Goal: Task Accomplishment & Management: Manage account settings

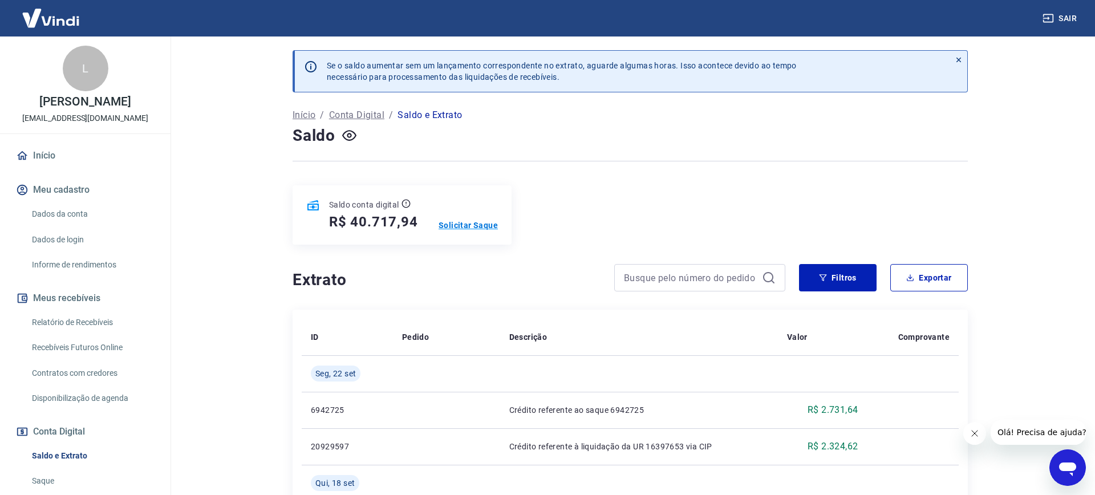
click at [475, 227] on p "Solicitar Saque" at bounding box center [468, 225] width 59 height 11
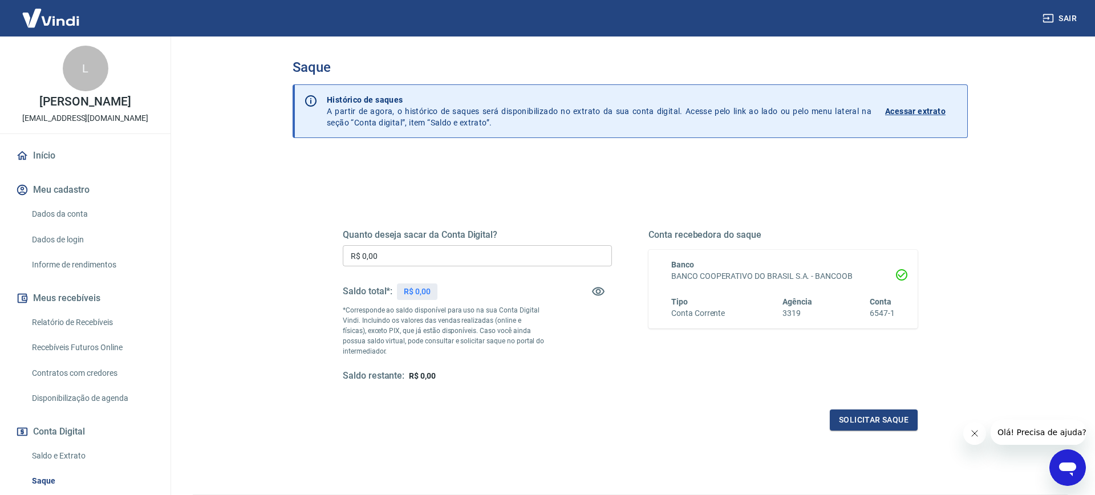
click at [452, 261] on input "R$ 0,00" at bounding box center [477, 255] width 269 height 21
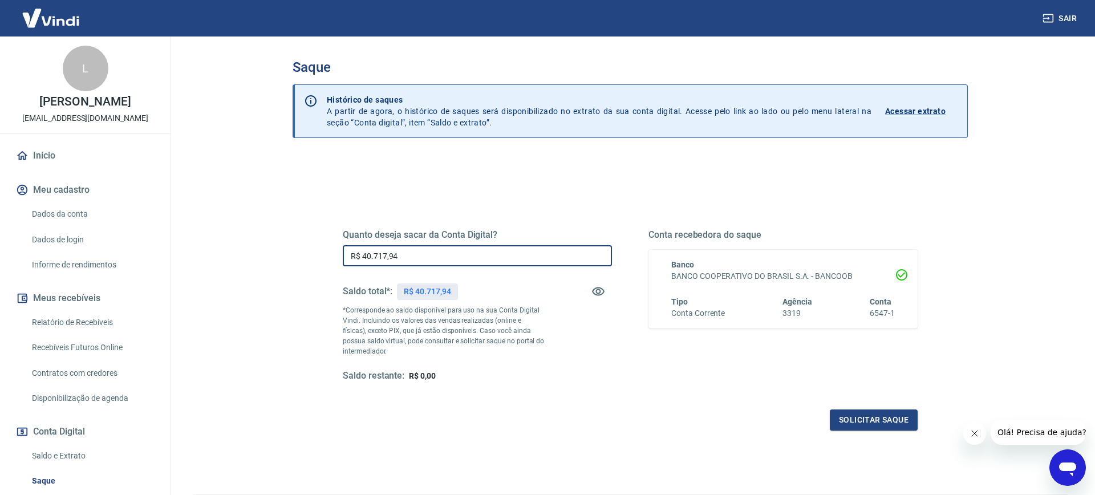
type input "R$ 40.717,94"
click at [519, 347] on p "*Corresponde ao saldo disponível para uso na sua Conta Digital Vindi. Incluindo…" at bounding box center [444, 330] width 202 height 51
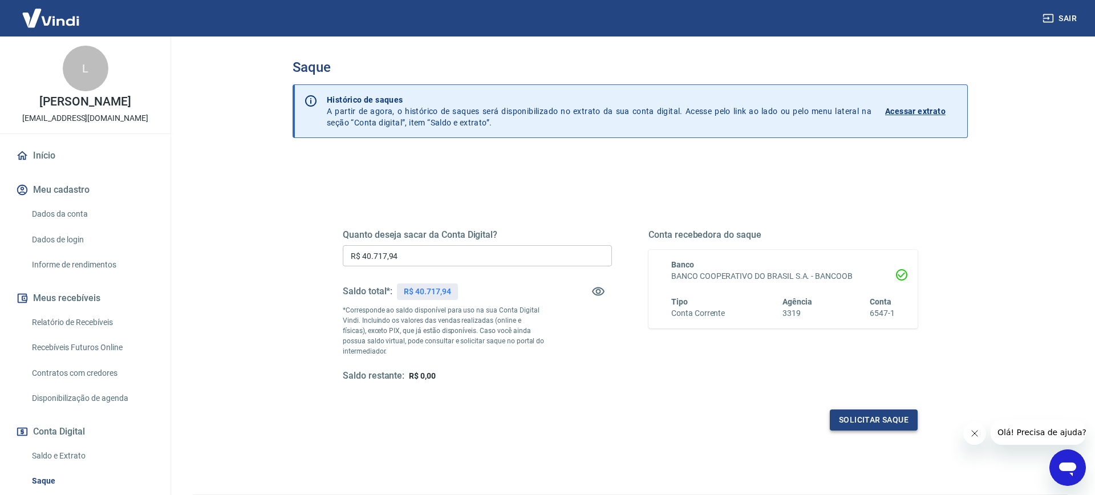
click at [895, 428] on button "Solicitar saque" at bounding box center [874, 420] width 88 height 21
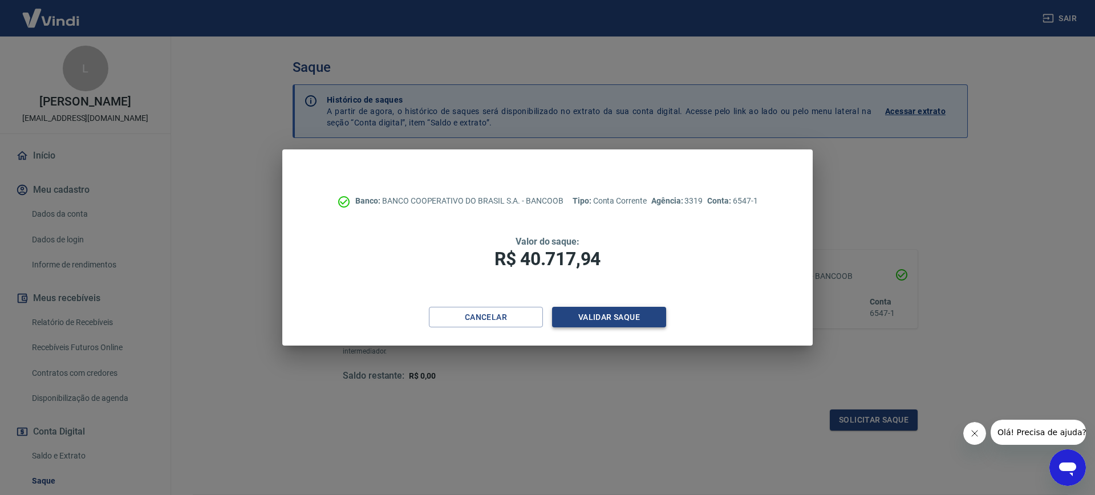
click at [615, 315] on button "Validar saque" at bounding box center [609, 317] width 114 height 21
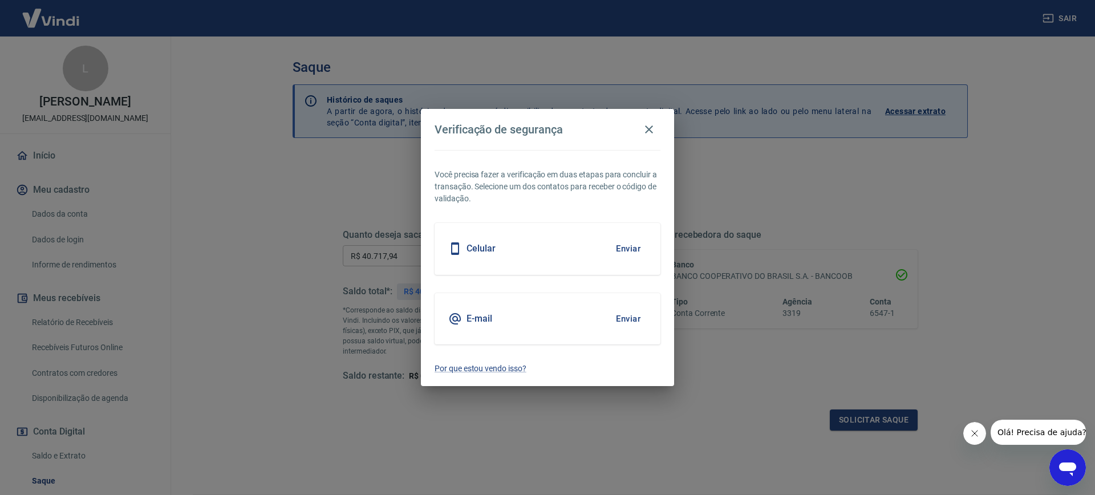
click at [597, 241] on div "Celular Enviar" at bounding box center [548, 248] width 226 height 51
click at [610, 241] on button "Enviar" at bounding box center [628, 249] width 37 height 24
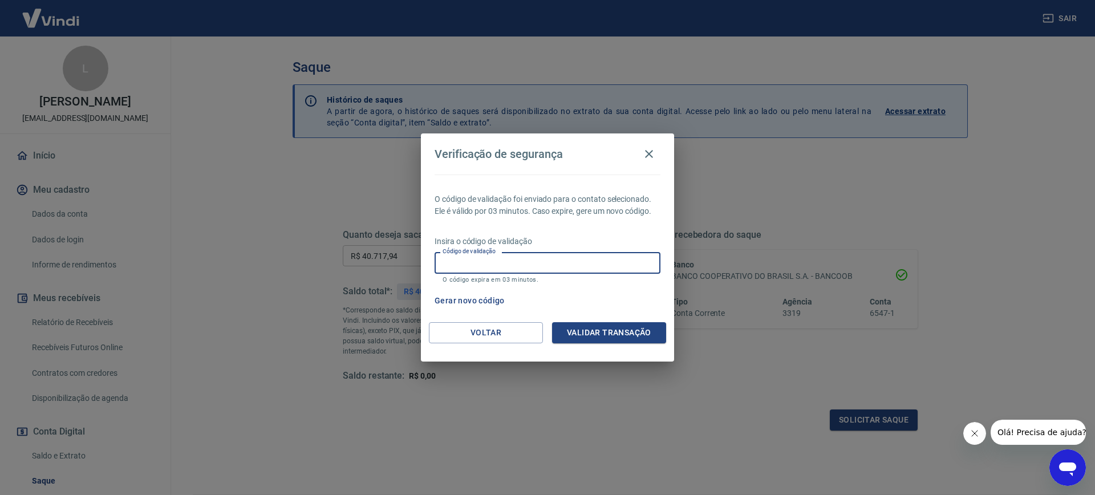
click at [578, 262] on input "Código de validação" at bounding box center [548, 262] width 226 height 21
click at [473, 307] on button "Gerar novo código" at bounding box center [469, 300] width 79 height 21
click at [507, 265] on input "Código de validação" at bounding box center [548, 262] width 226 height 21
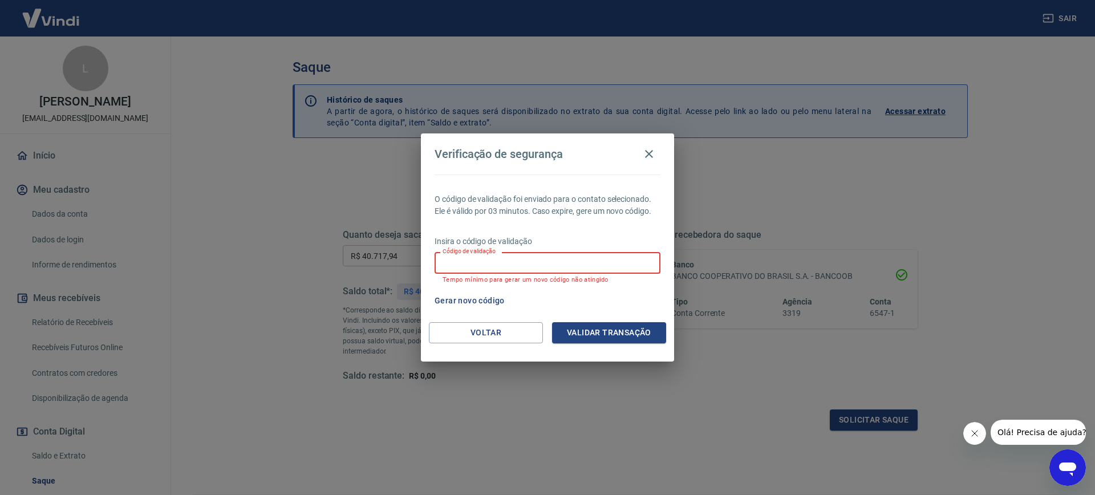
click at [507, 265] on input "Código de validação" at bounding box center [548, 262] width 226 height 21
click at [514, 327] on button "Voltar" at bounding box center [486, 332] width 114 height 21
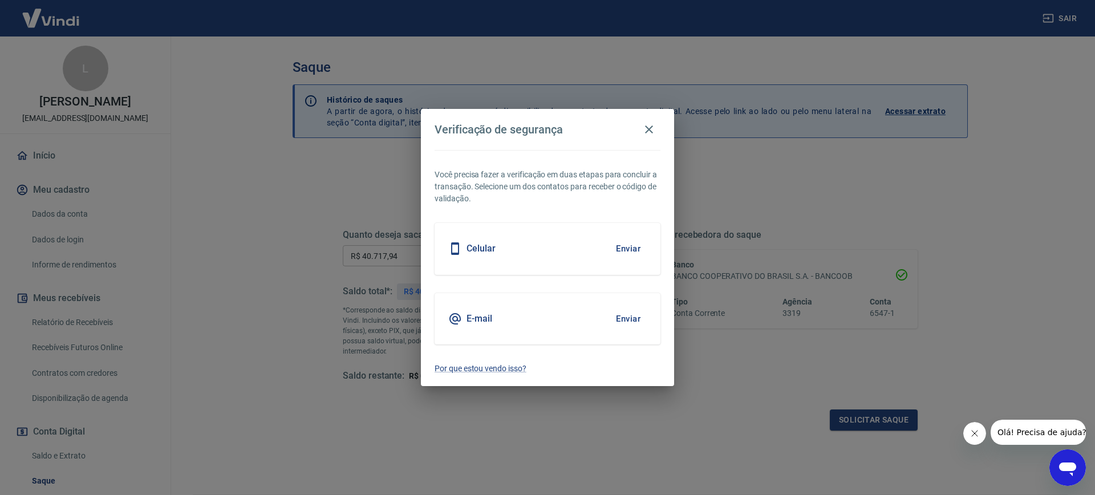
click at [629, 249] on button "Enviar" at bounding box center [628, 249] width 37 height 24
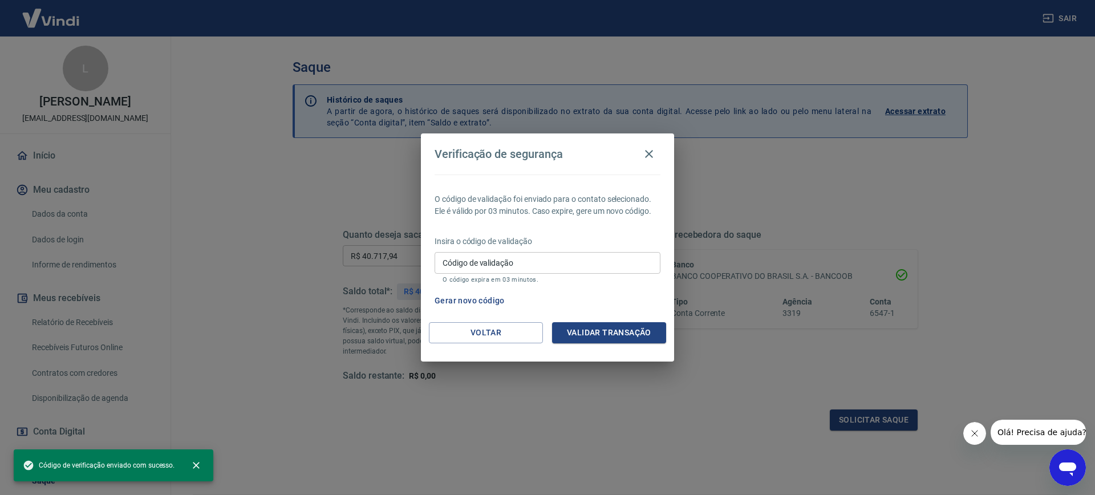
click at [532, 266] on input "Código de validação" at bounding box center [548, 262] width 226 height 21
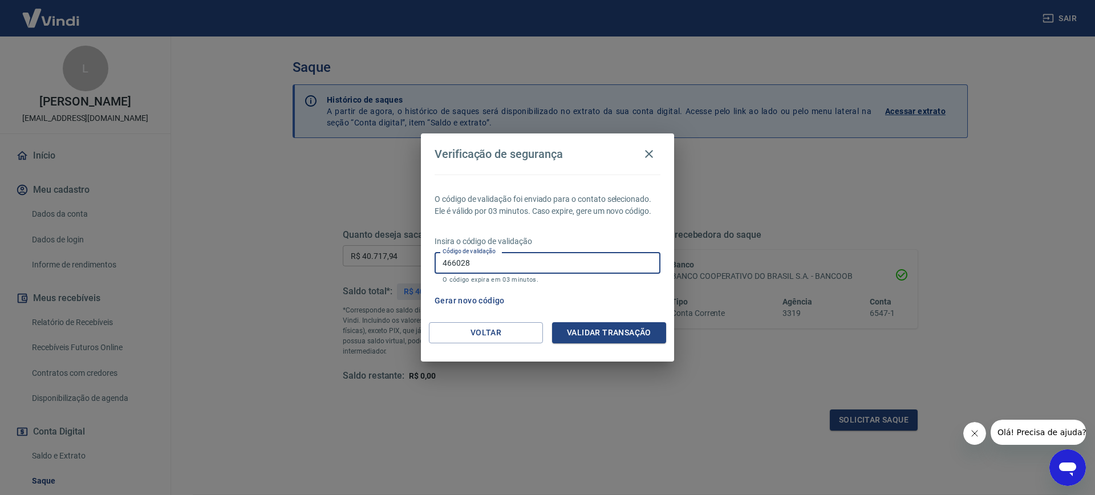
type input "466028"
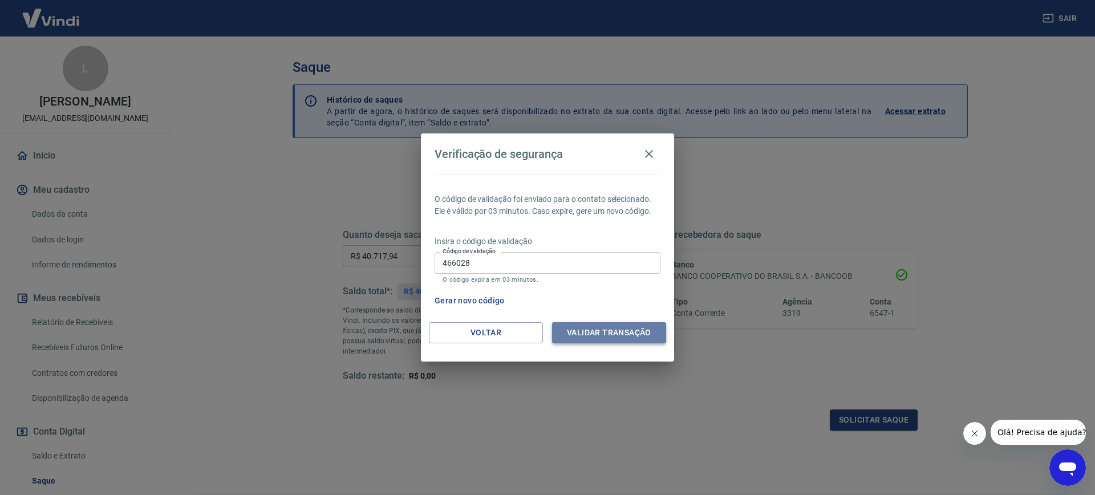
click at [629, 334] on button "Validar transação" at bounding box center [609, 332] width 114 height 21
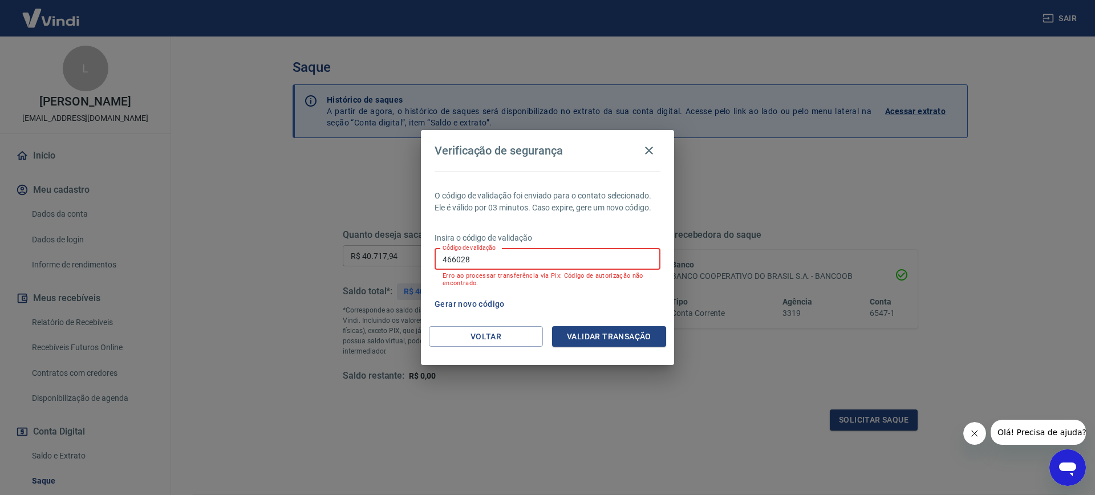
click at [501, 260] on input "466028" at bounding box center [548, 259] width 226 height 21
click at [486, 260] on input "466028" at bounding box center [548, 259] width 226 height 21
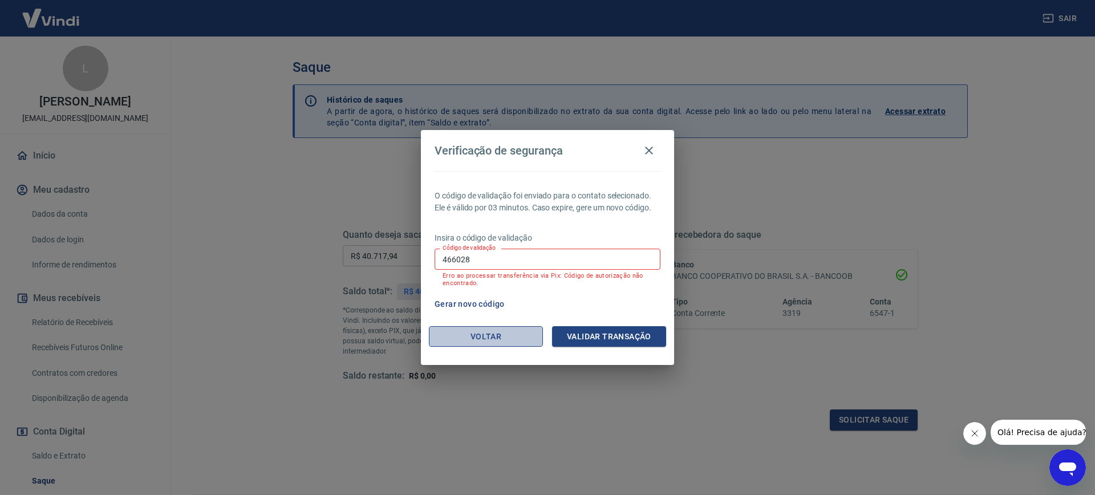
click at [500, 343] on button "Voltar" at bounding box center [486, 336] width 114 height 21
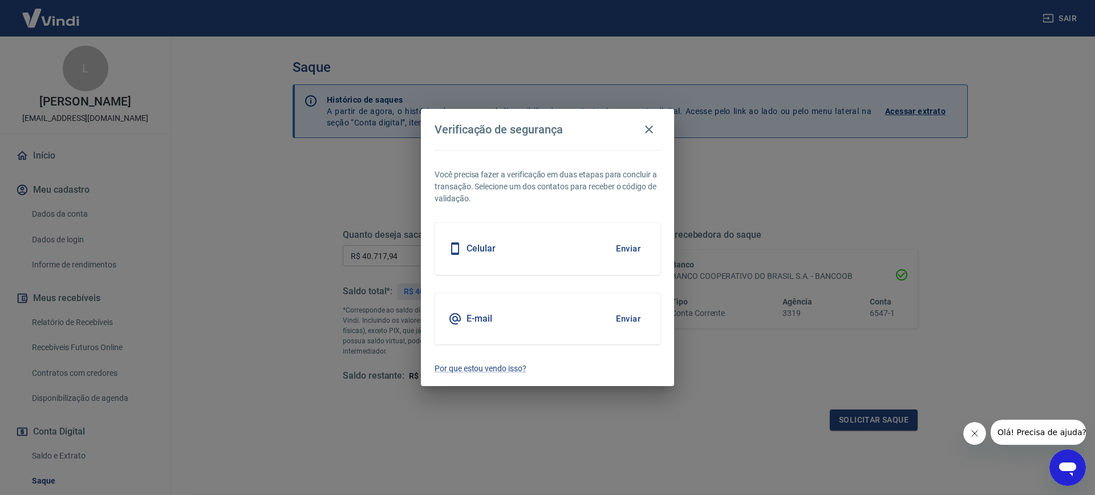
click at [618, 250] on button "Enviar" at bounding box center [628, 249] width 37 height 24
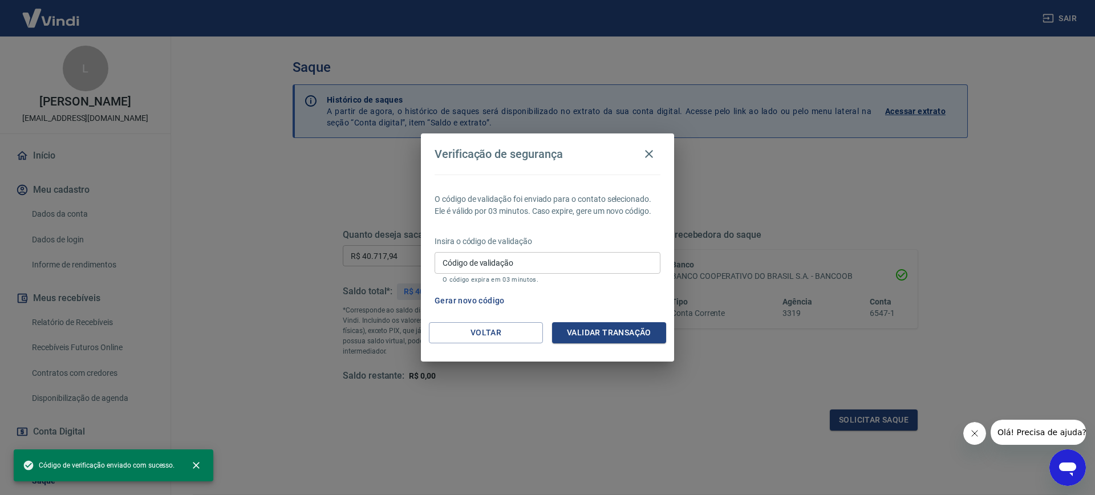
click at [514, 262] on input "Código de validação" at bounding box center [548, 262] width 226 height 21
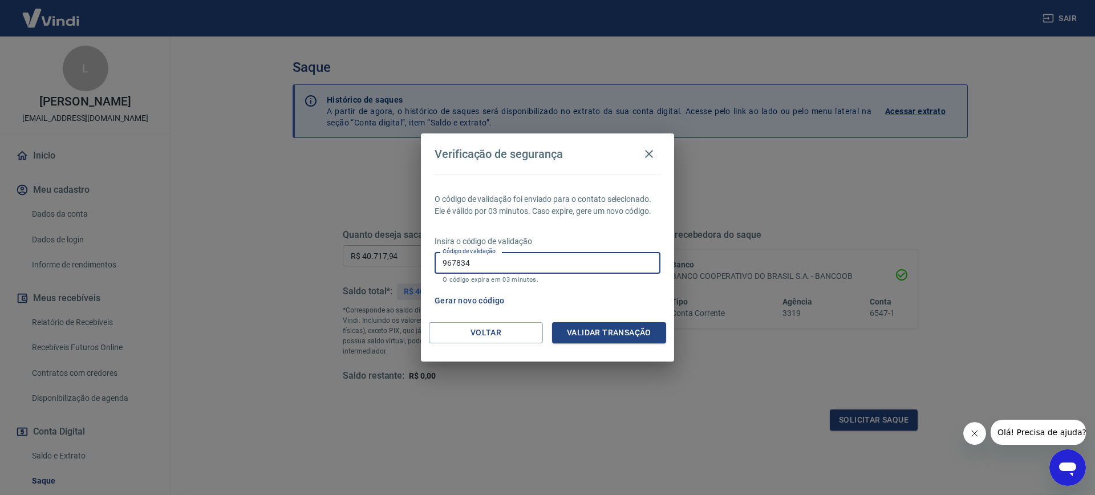
type input "967834"
click at [606, 315] on div "O código de validação foi enviado para o contato selecionado. Ele é válido por …" at bounding box center [547, 249] width 253 height 148
click at [610, 333] on button "Validar transação" at bounding box center [609, 332] width 114 height 21
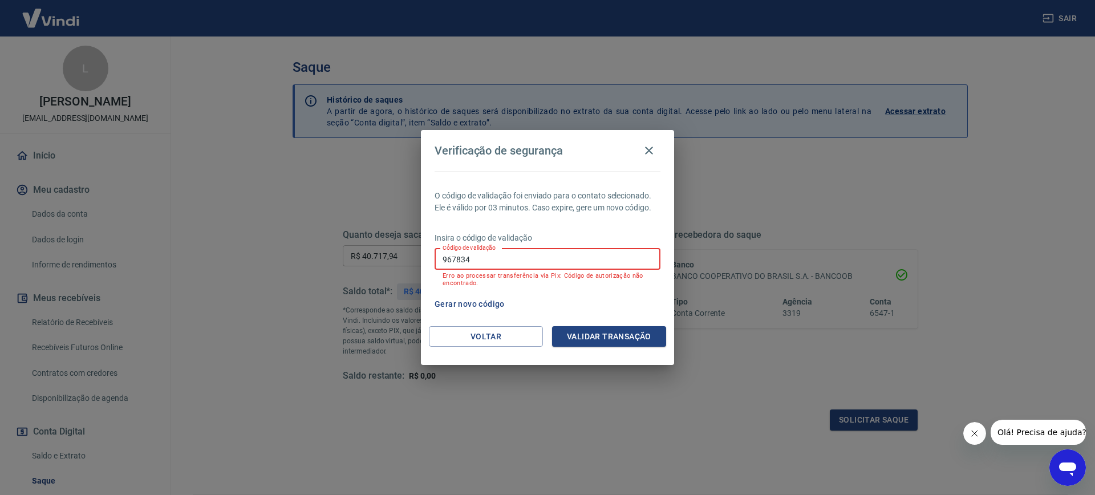
click at [548, 262] on input "967834" at bounding box center [548, 259] width 226 height 21
type input "904924"
click at [639, 328] on button "Validar transação" at bounding box center [609, 336] width 114 height 21
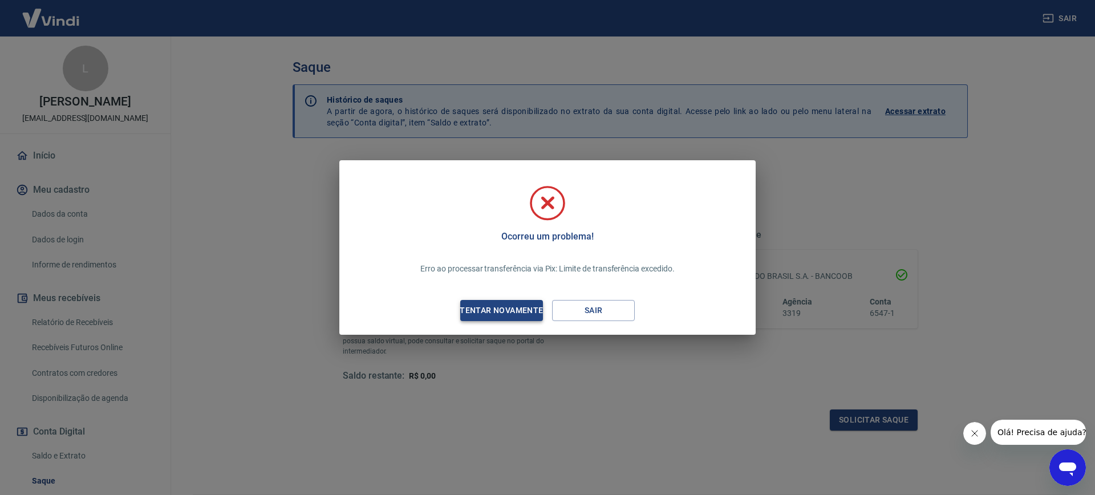
click at [524, 315] on div "Tentar novamente" at bounding box center [501, 310] width 111 height 14
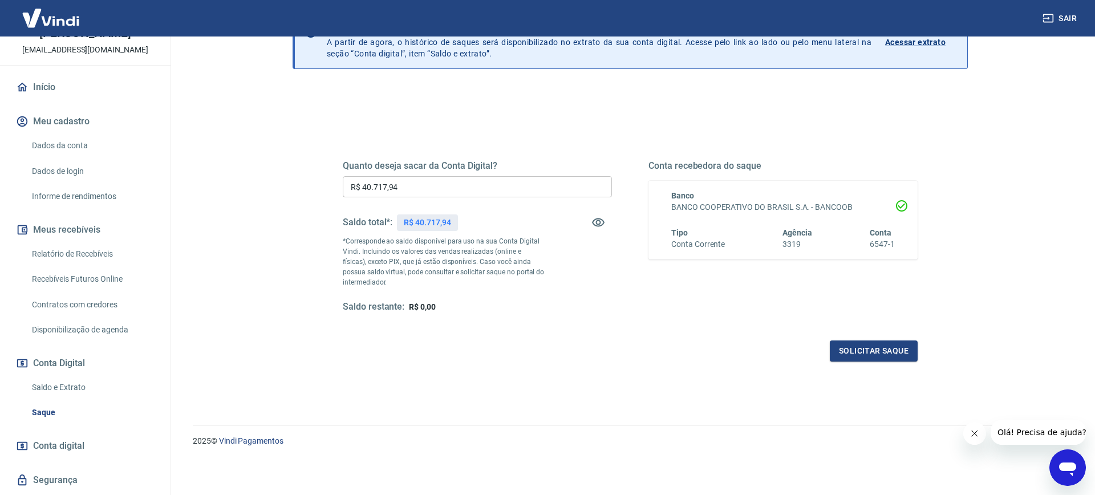
scroll to position [100, 0]
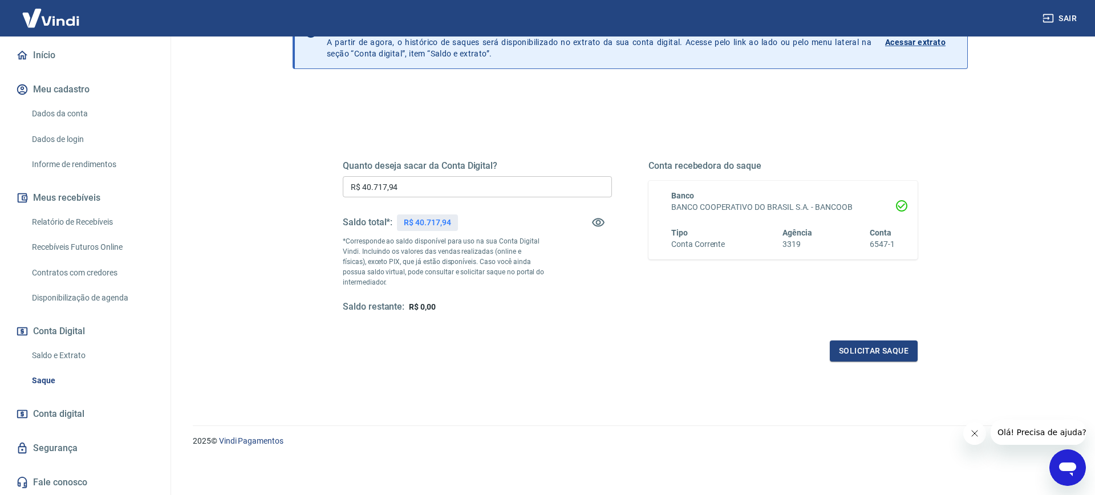
click at [76, 443] on link "Segurança" at bounding box center [85, 448] width 143 height 25
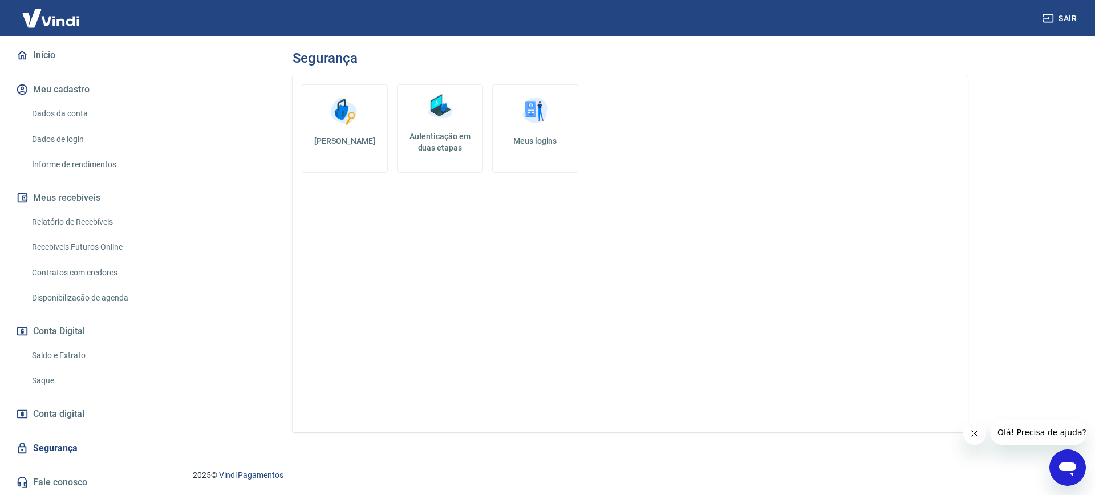
click at [419, 137] on h5 "Autenticação em duas etapas" at bounding box center [440, 142] width 76 height 23
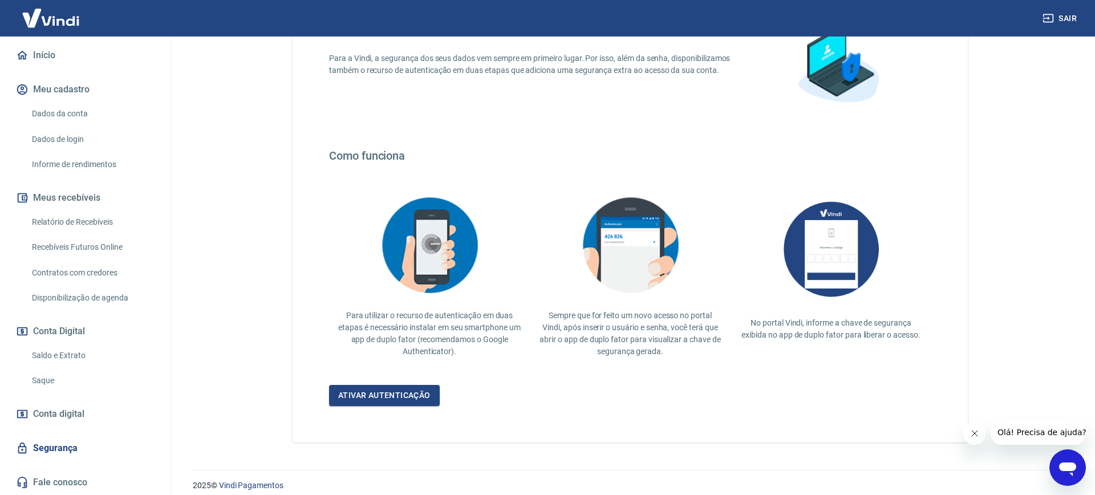
scroll to position [124, 0]
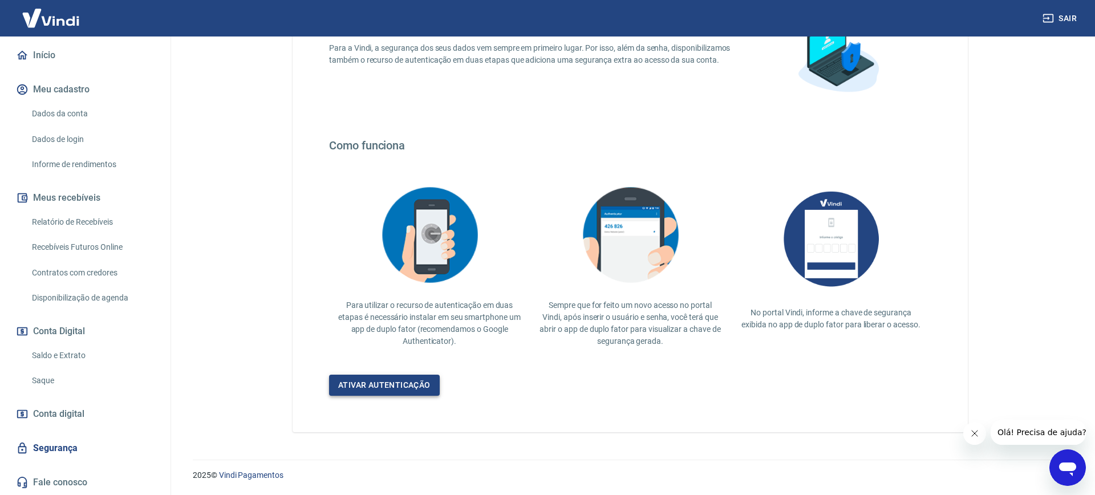
click at [395, 387] on link "Ativar autenticação" at bounding box center [384, 385] width 111 height 21
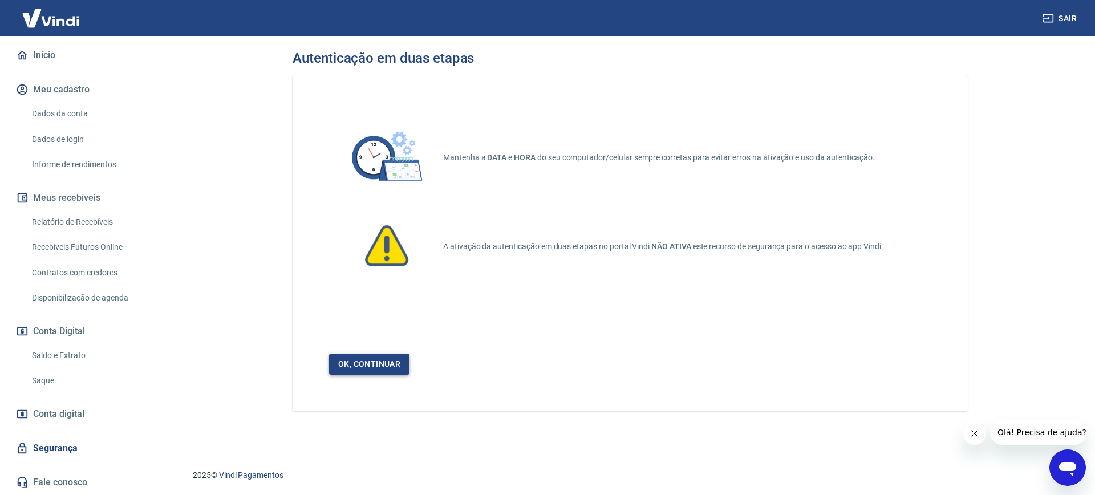
click at [373, 359] on link "Ok, continuar" at bounding box center [369, 364] width 80 height 21
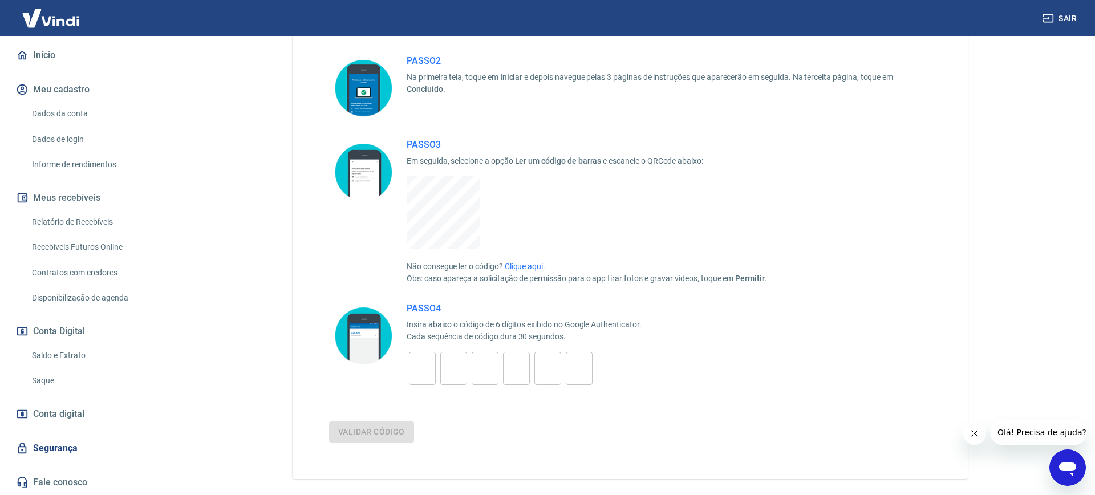
scroll to position [174, 0]
click at [417, 364] on input "tel" at bounding box center [422, 367] width 27 height 25
type input "2"
type input "8"
type input "6"
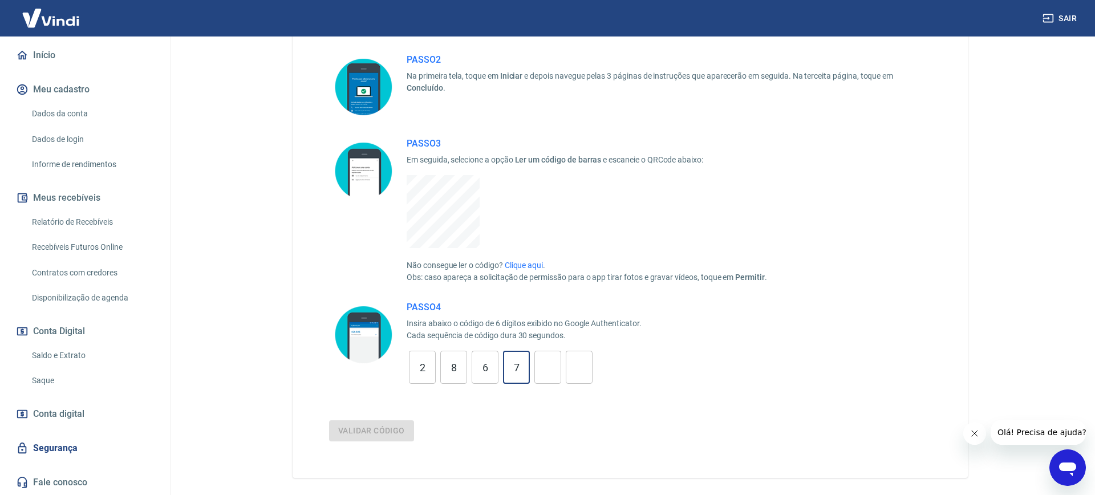
type input "7"
type input "8"
type input "0"
click at [329, 420] on button "Validar código" at bounding box center [371, 430] width 85 height 21
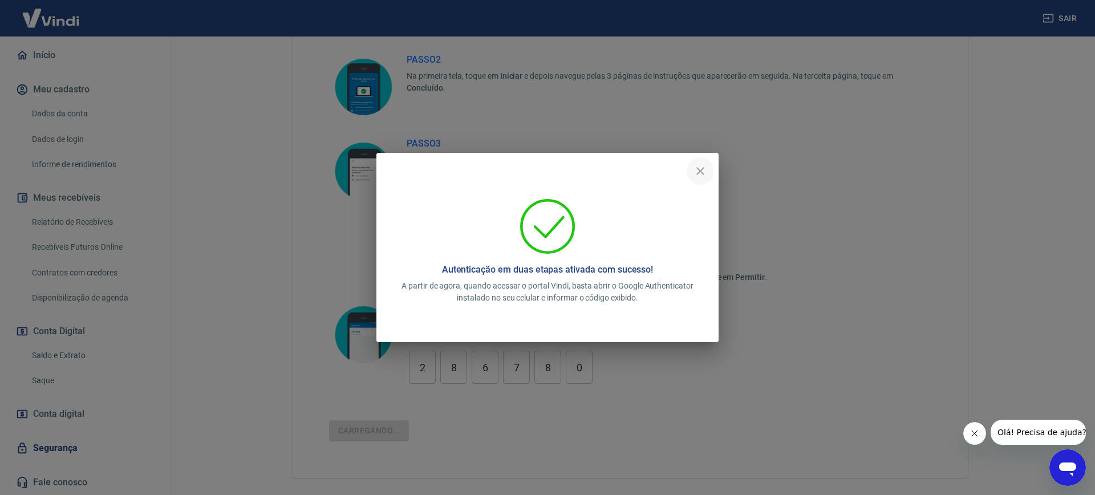
click at [704, 168] on icon "close" at bounding box center [701, 171] width 14 height 14
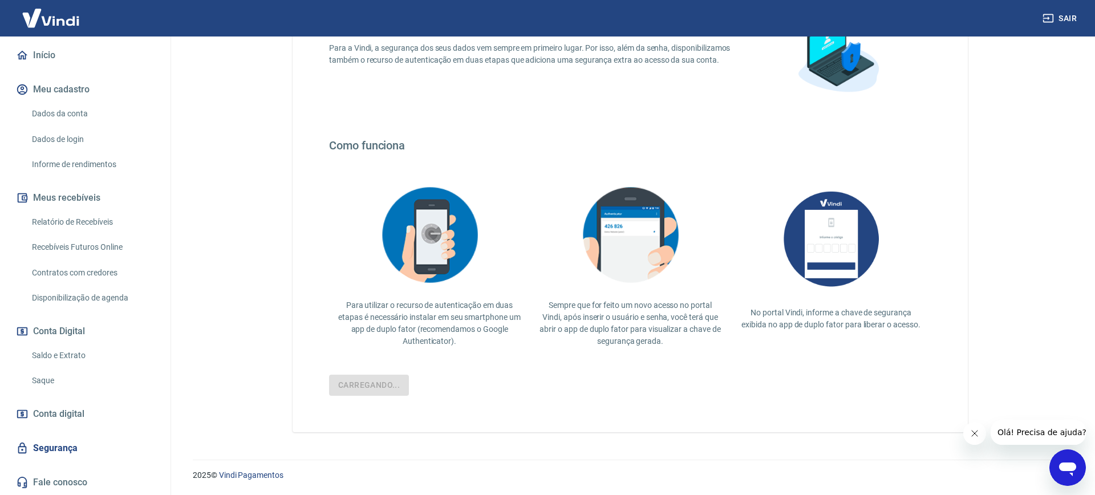
scroll to position [78, 0]
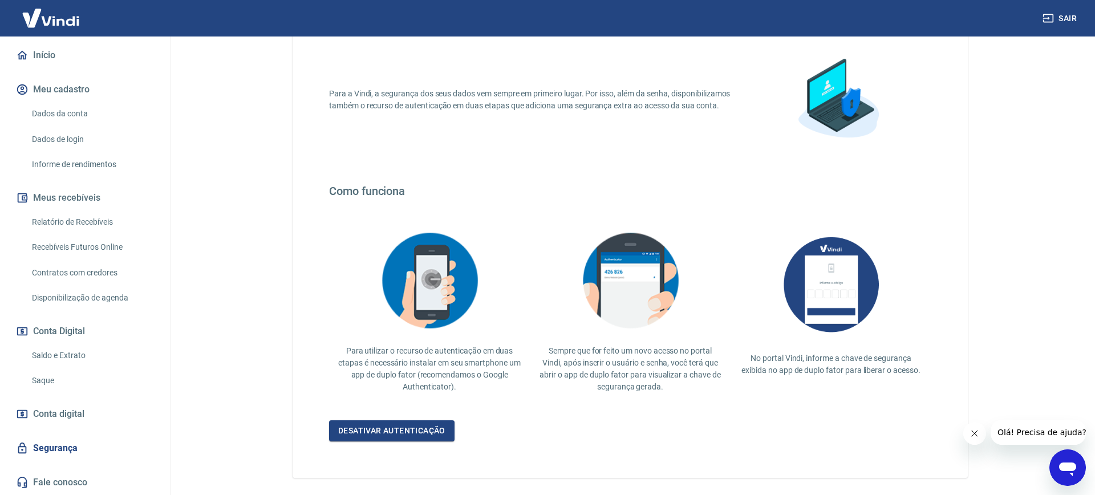
click at [44, 52] on link "Início" at bounding box center [85, 55] width 143 height 25
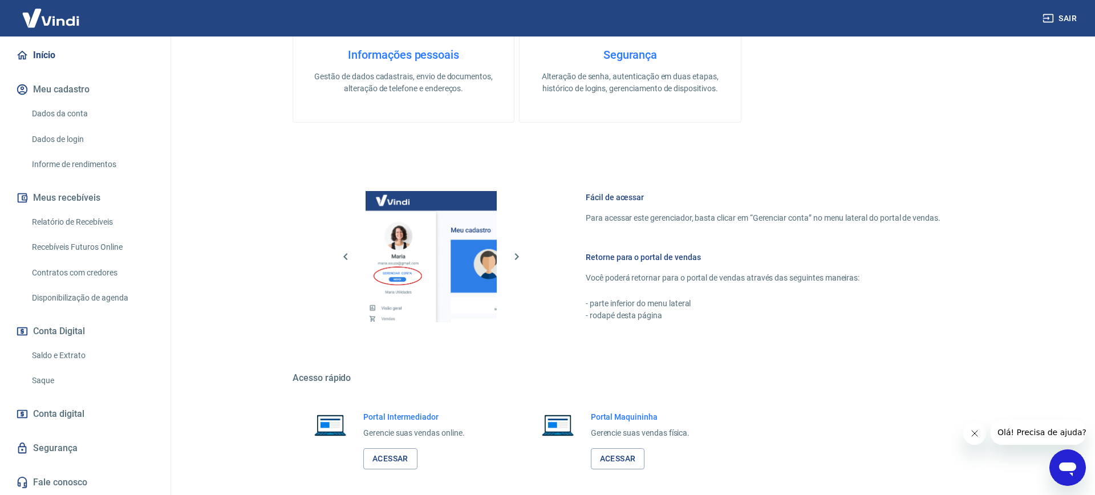
scroll to position [437, 0]
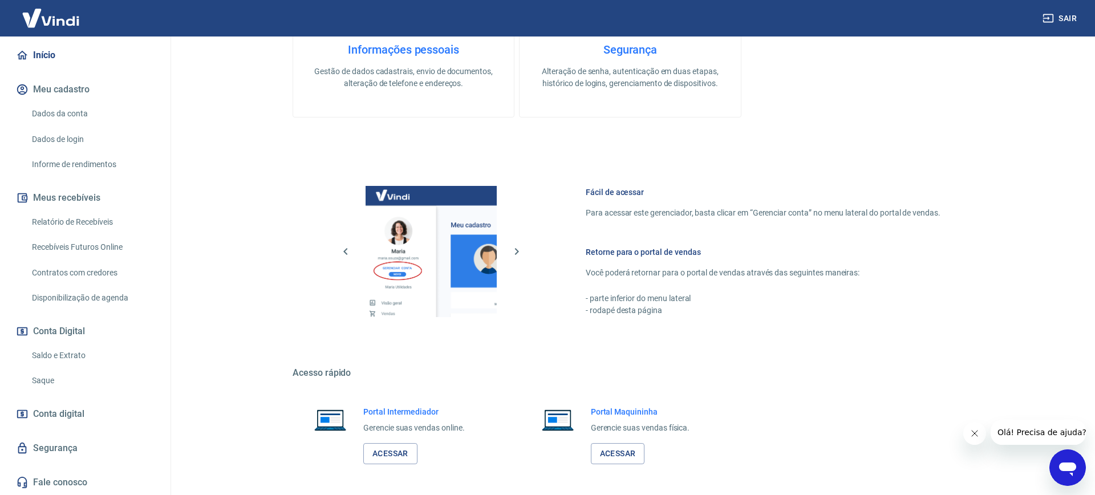
click at [73, 220] on link "Relatório de Recebíveis" at bounding box center [91, 221] width 129 height 23
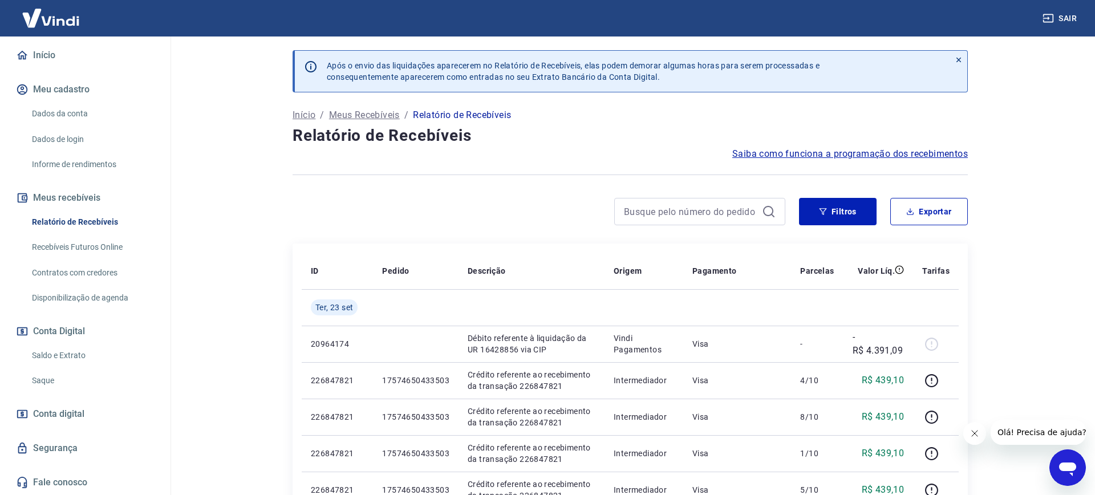
click at [81, 354] on link "Saldo e Extrato" at bounding box center [91, 355] width 129 height 23
click at [70, 377] on link "Saque" at bounding box center [91, 380] width 129 height 23
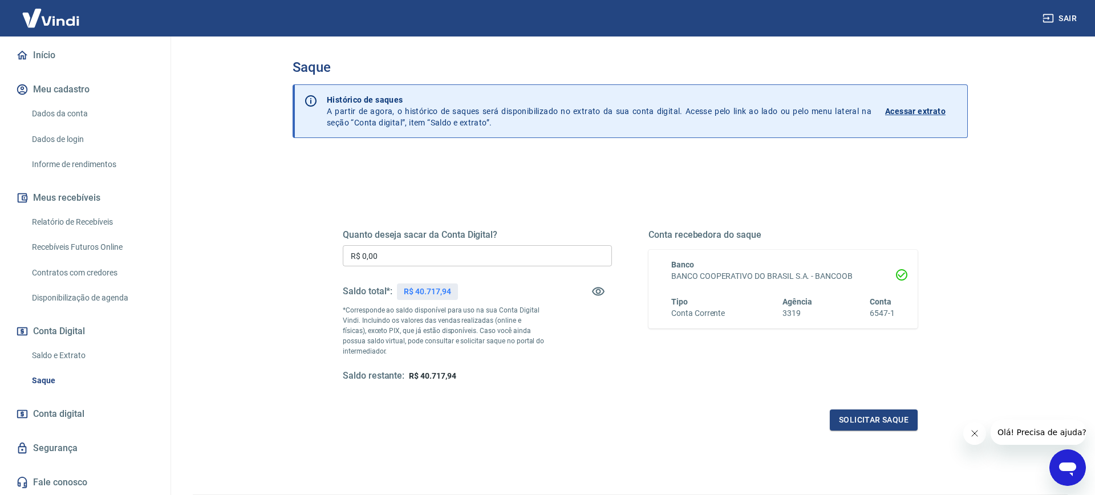
click at [518, 263] on input "R$ 0,00" at bounding box center [477, 255] width 269 height 21
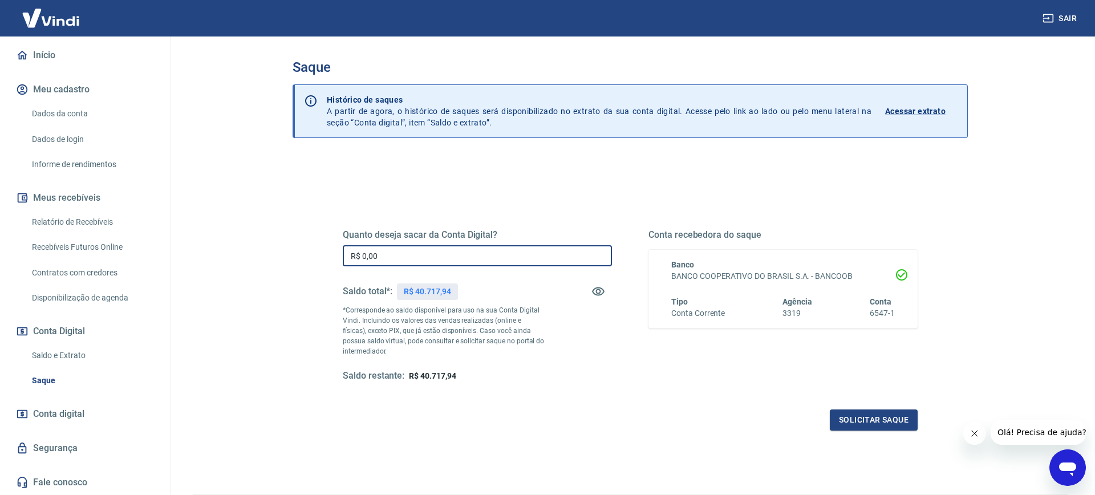
click at [439, 286] on p "R$ 40.717,94" at bounding box center [427, 292] width 47 height 12
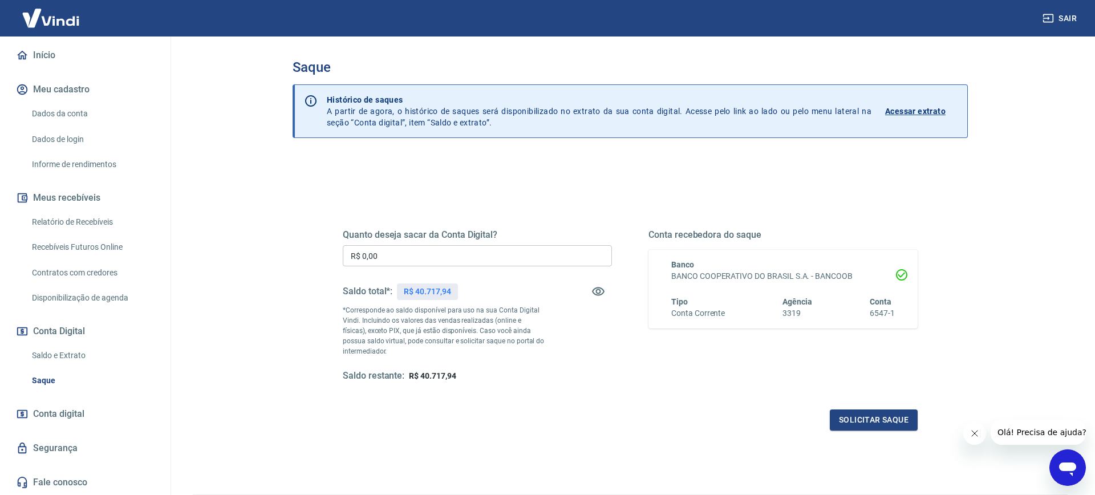
click at [443, 123] on p "Histórico de saques A partir de agora, o histórico de saques será disponibiliza…" at bounding box center [599, 111] width 545 height 34
click at [587, 379] on div "Saldo restante: R$ 40.717,94" at bounding box center [477, 376] width 269 height 12
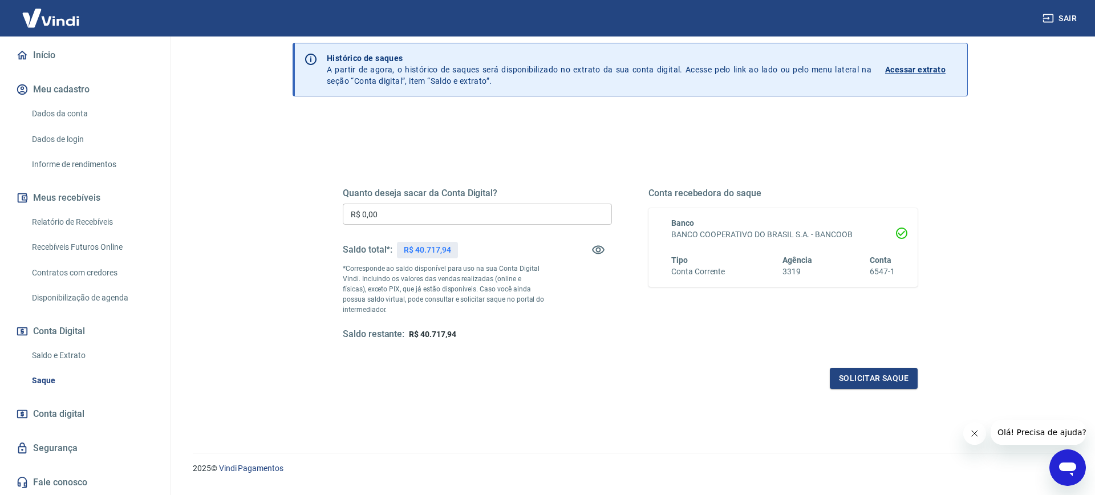
scroll to position [53, 0]
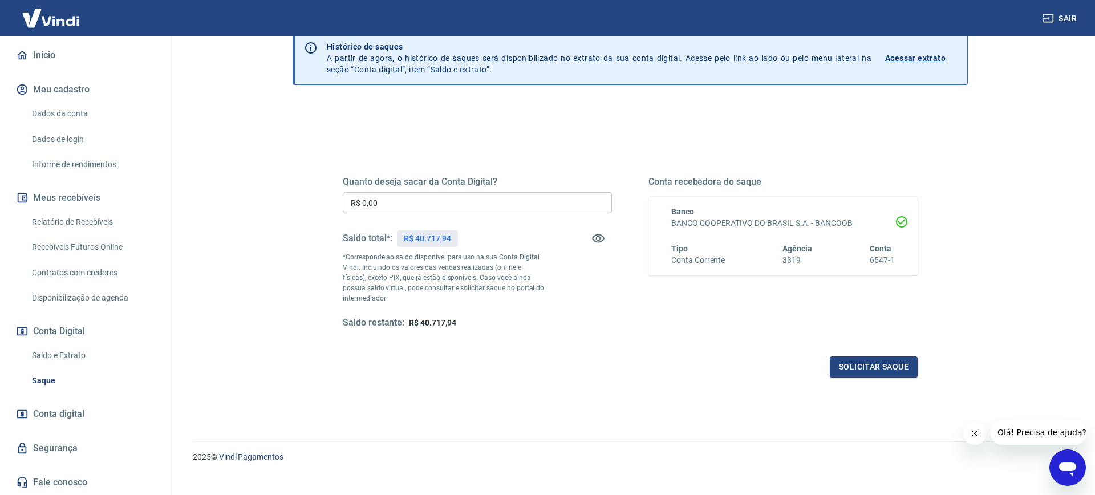
click at [86, 408] on link "Conta digital" at bounding box center [85, 414] width 143 height 25
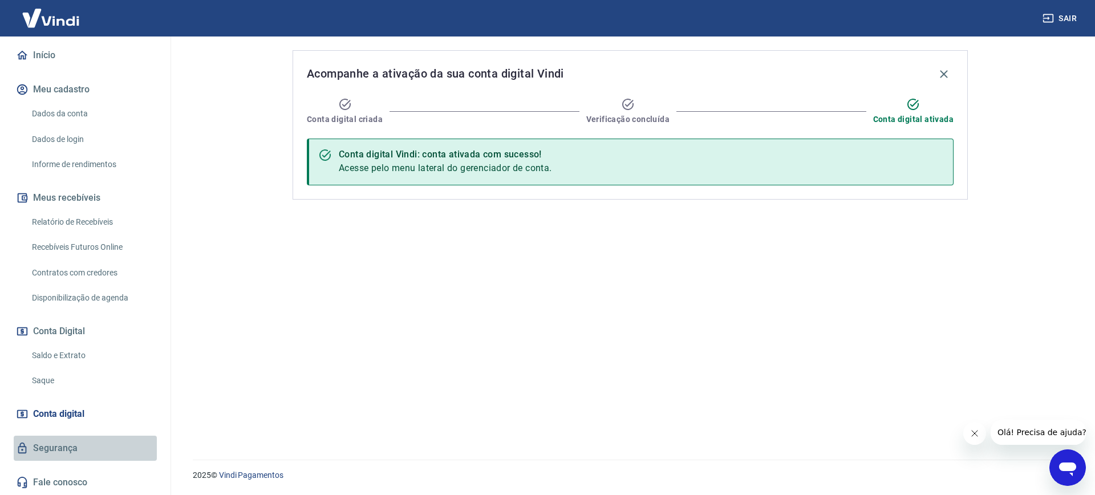
click at [128, 446] on link "Segurança" at bounding box center [85, 448] width 143 height 25
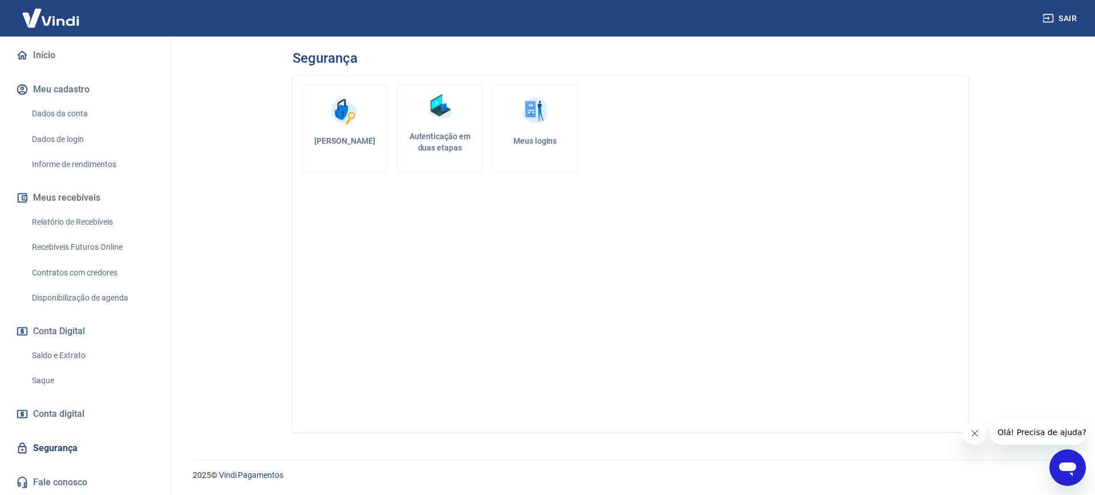
click at [77, 115] on link "Dados da conta" at bounding box center [91, 113] width 129 height 23
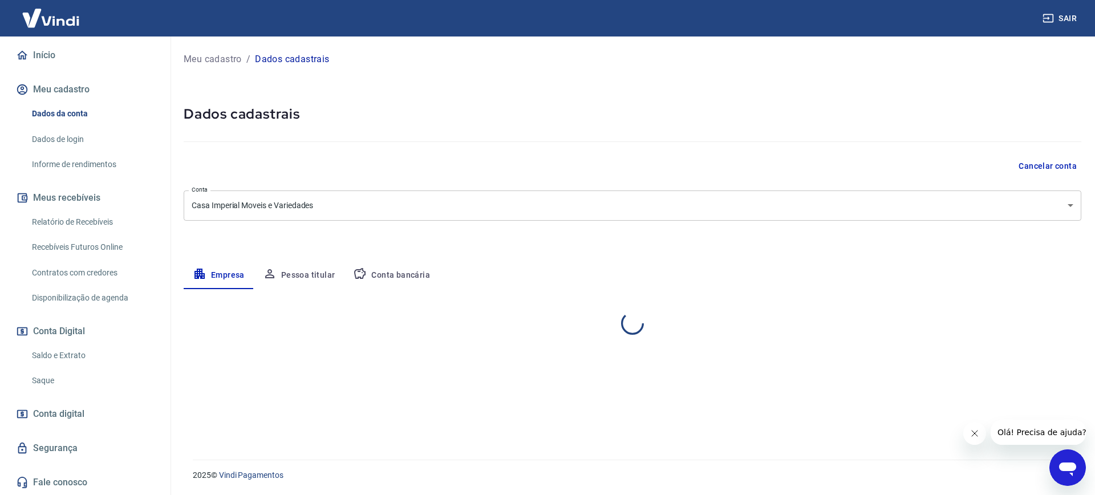
select select "SP"
select select "business"
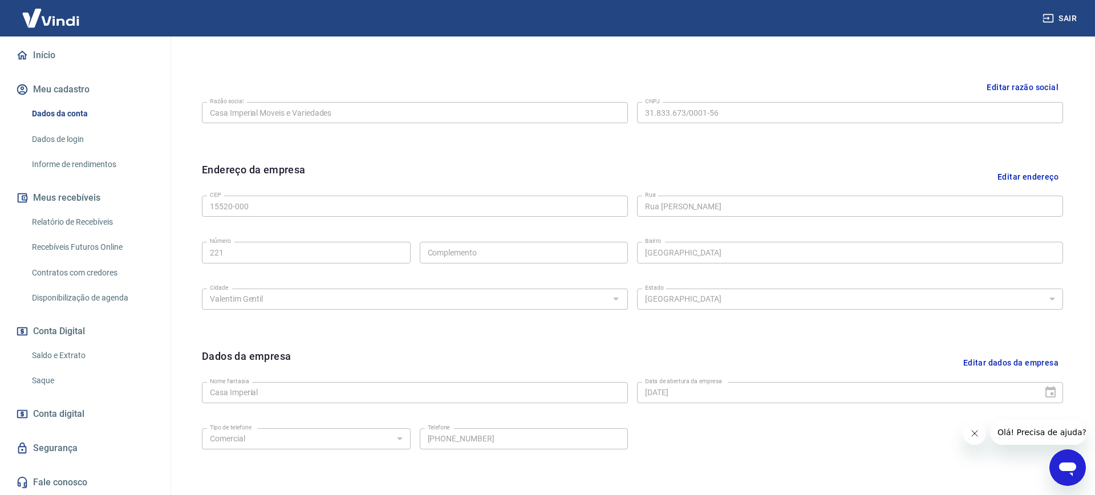
scroll to position [327, 0]
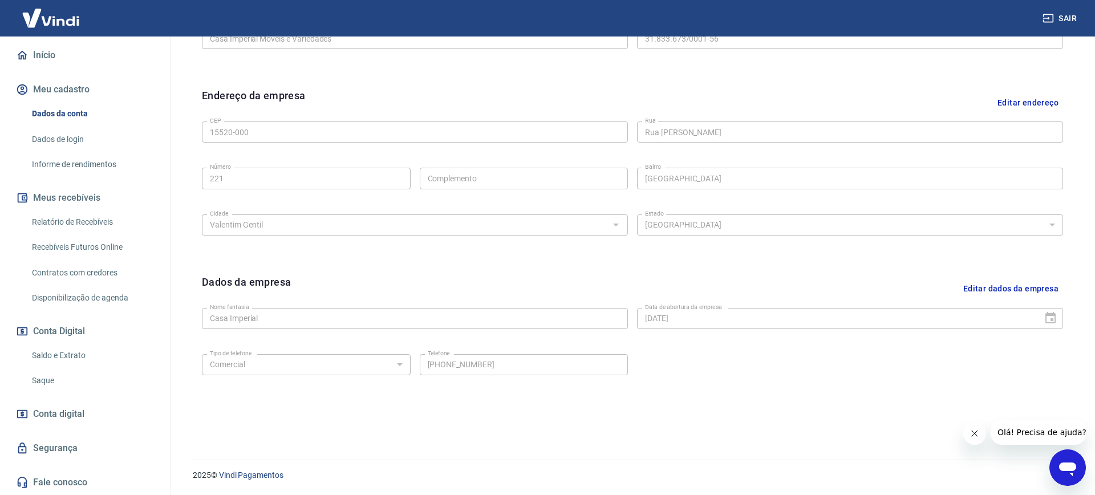
click at [113, 135] on link "Dados de login" at bounding box center [91, 139] width 129 height 23
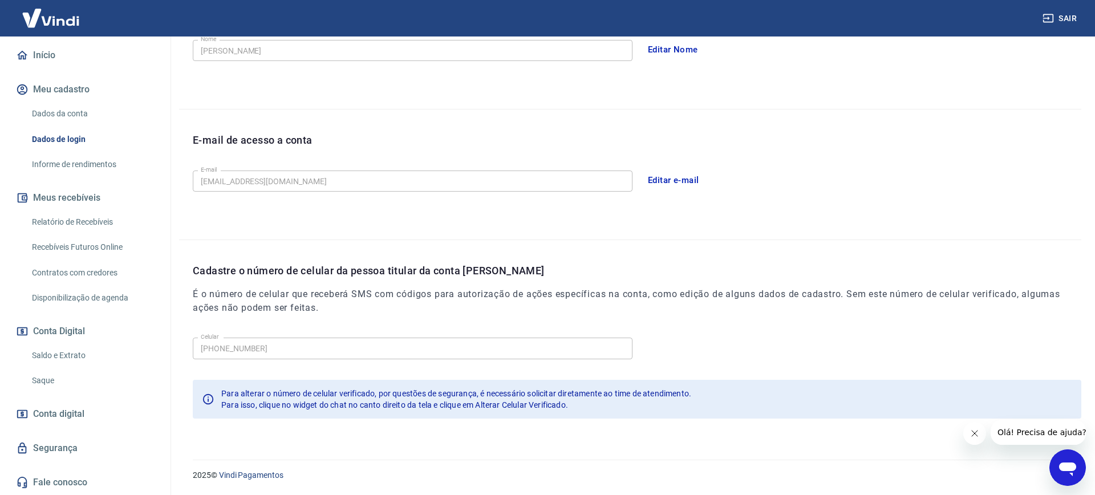
scroll to position [236, 0]
click at [108, 165] on link "Informe de rendimentos" at bounding box center [91, 164] width 129 height 23
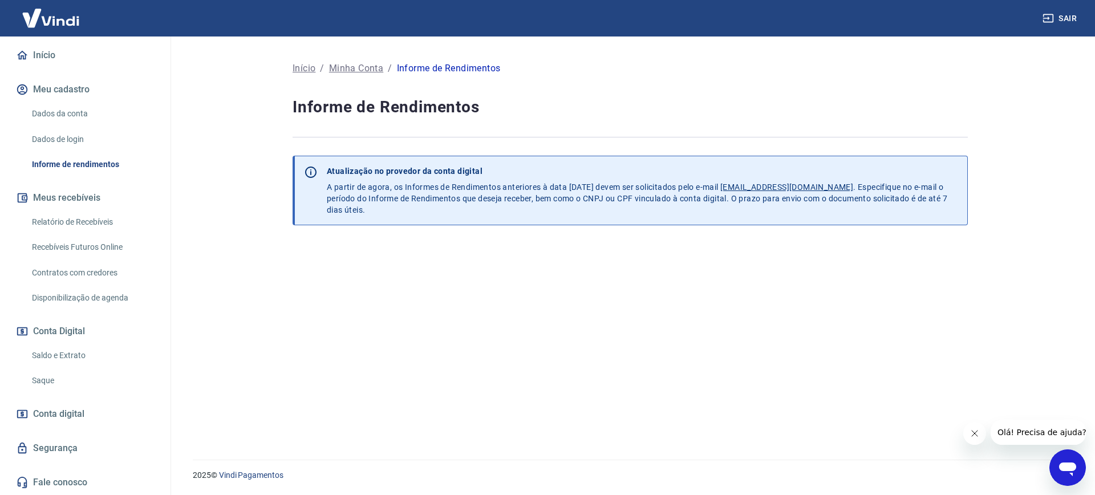
click at [103, 196] on button "Meus recebíveis" at bounding box center [85, 197] width 143 height 25
click at [107, 217] on link "Relatório de Recebíveis" at bounding box center [91, 221] width 129 height 23
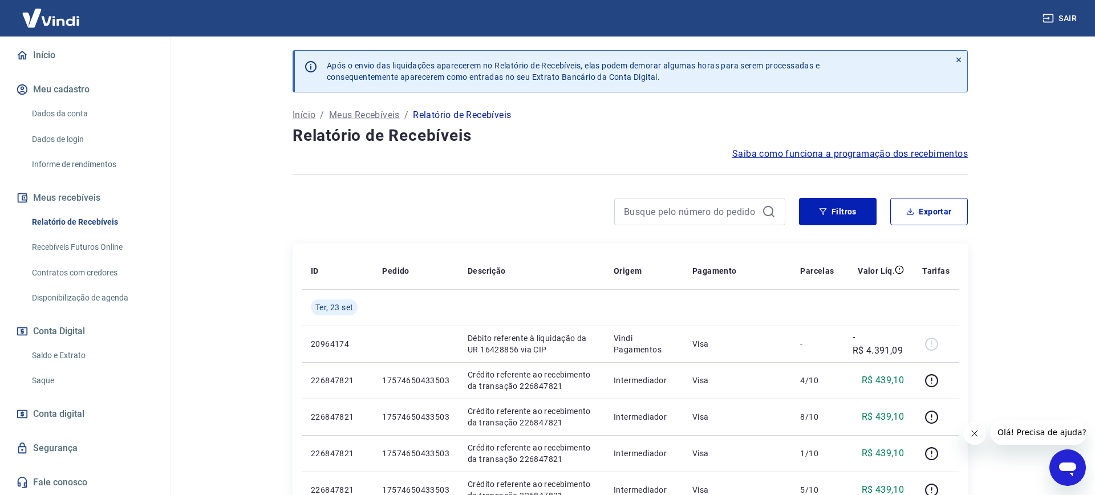
click at [110, 248] on link "Recebíveis Futuros Online" at bounding box center [91, 247] width 129 height 23
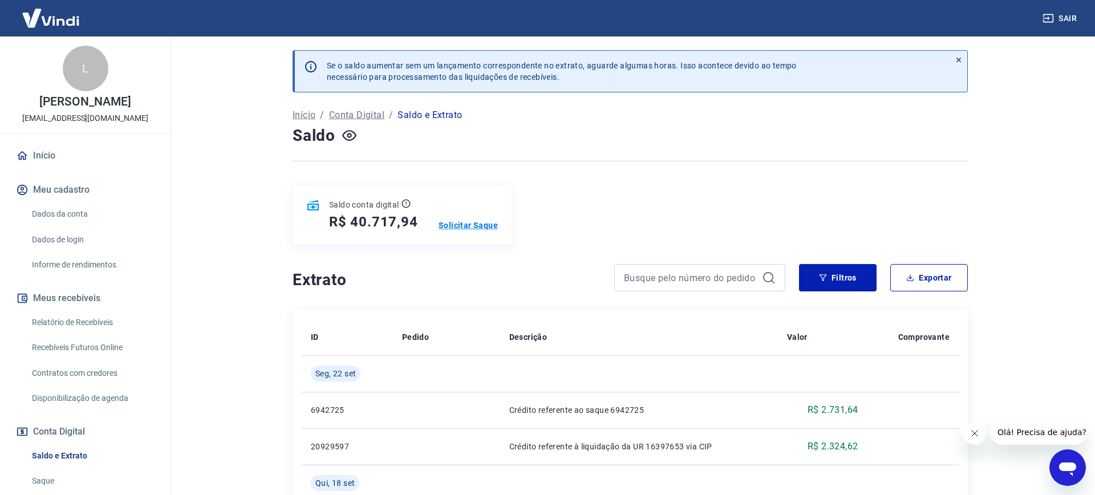
click at [469, 225] on p "Solicitar Saque" at bounding box center [468, 225] width 59 height 11
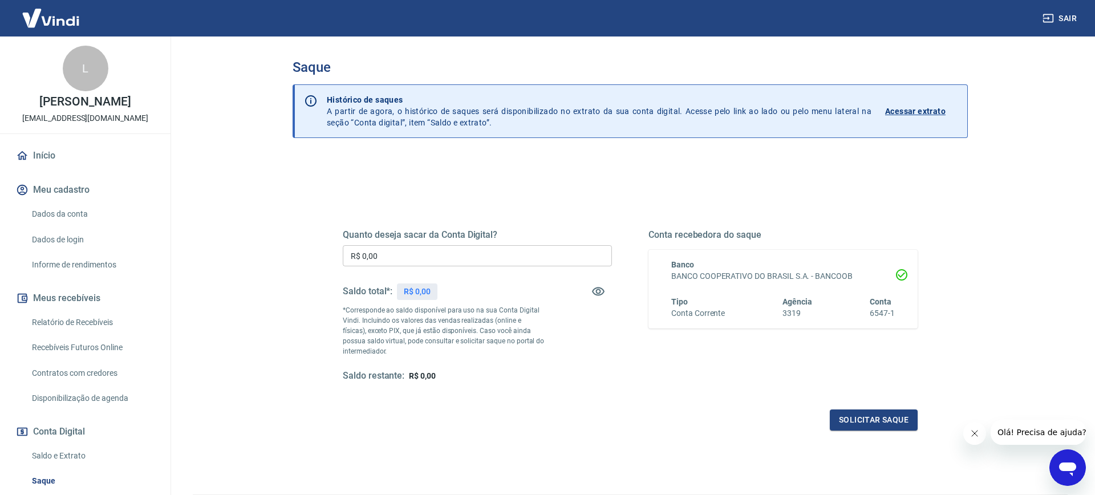
click at [435, 259] on input "R$ 0,00" at bounding box center [477, 255] width 269 height 21
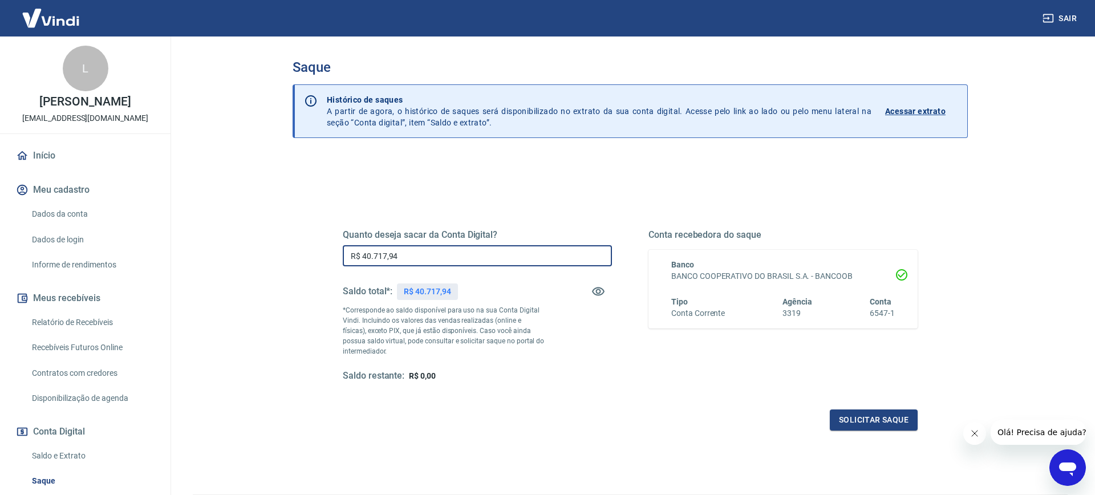
type input "R$ 40.717,94"
click at [610, 341] on div "Quanto deseja sacar da Conta Digital? R$ 40.717,94 ​ Saldo total*: R$ 40.717,94…" at bounding box center [477, 305] width 269 height 153
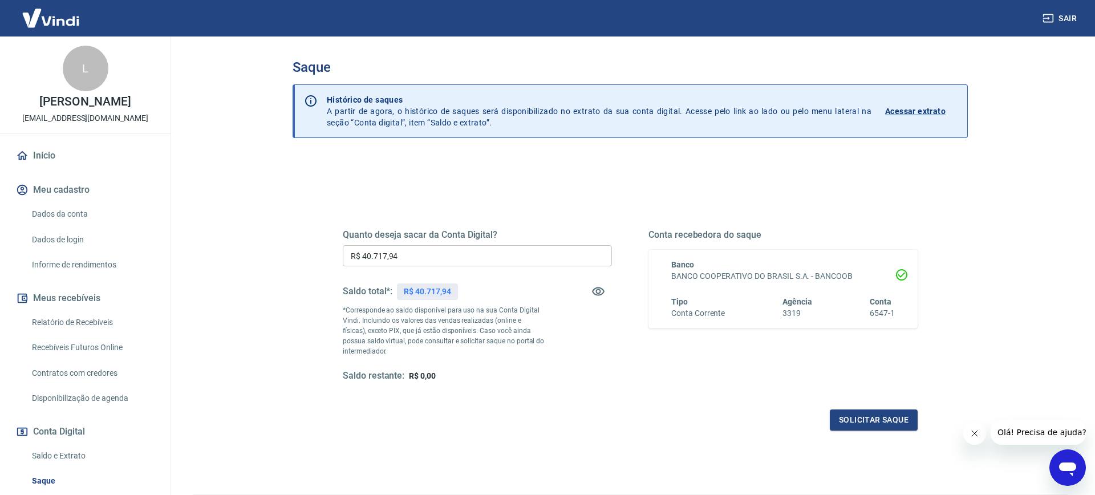
click at [472, 253] on input "R$ 40.717,94" at bounding box center [477, 255] width 269 height 21
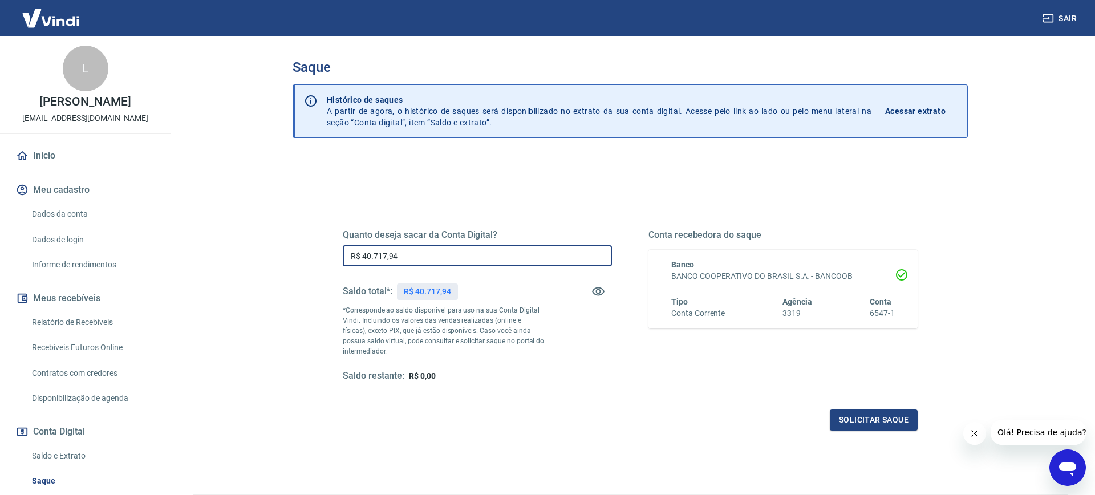
click at [472, 253] on input "R$ 40.717,94" at bounding box center [477, 255] width 269 height 21
click at [513, 333] on p "*Corresponde ao saldo disponível para uso na sua Conta Digital Vindi. Incluindo…" at bounding box center [444, 330] width 202 height 51
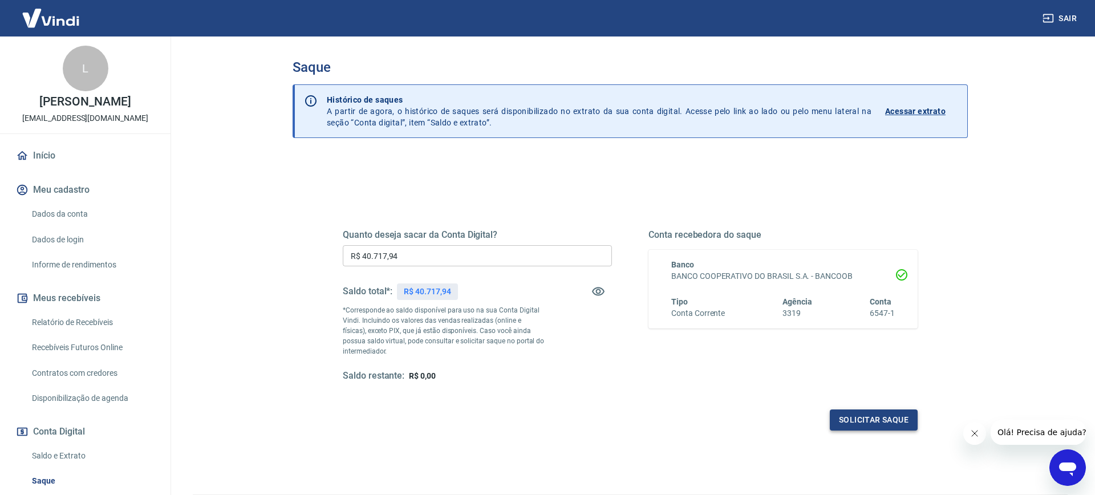
click at [849, 418] on button "Solicitar saque" at bounding box center [874, 420] width 88 height 21
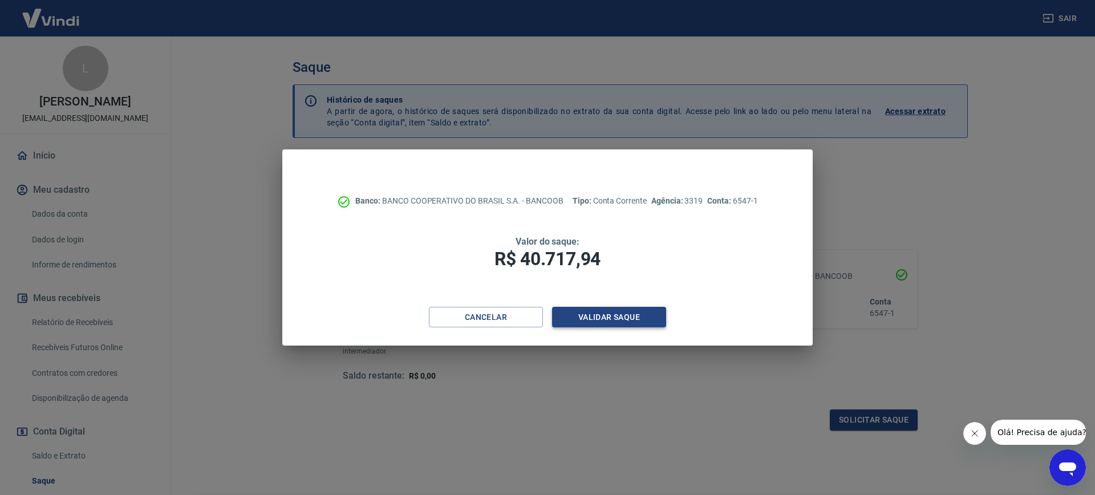
click at [621, 314] on button "Validar saque" at bounding box center [609, 317] width 114 height 21
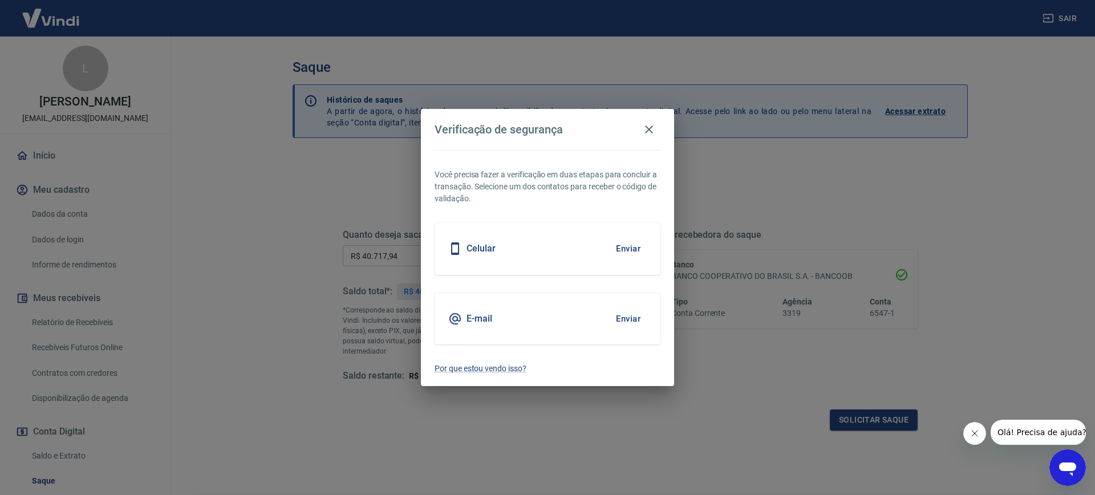
click at [622, 243] on button "Enviar" at bounding box center [628, 249] width 37 height 24
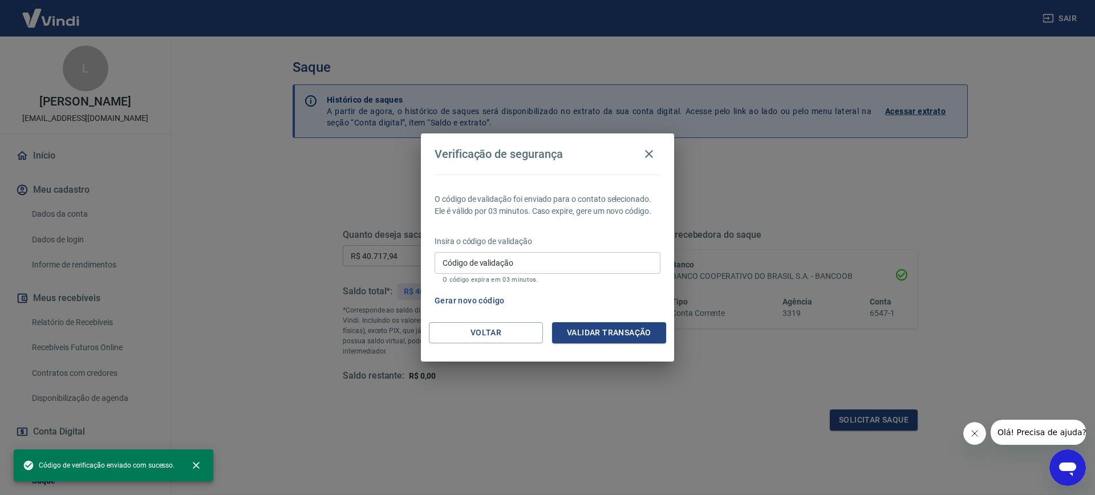
click at [541, 262] on input "Código de validação" at bounding box center [548, 262] width 226 height 21
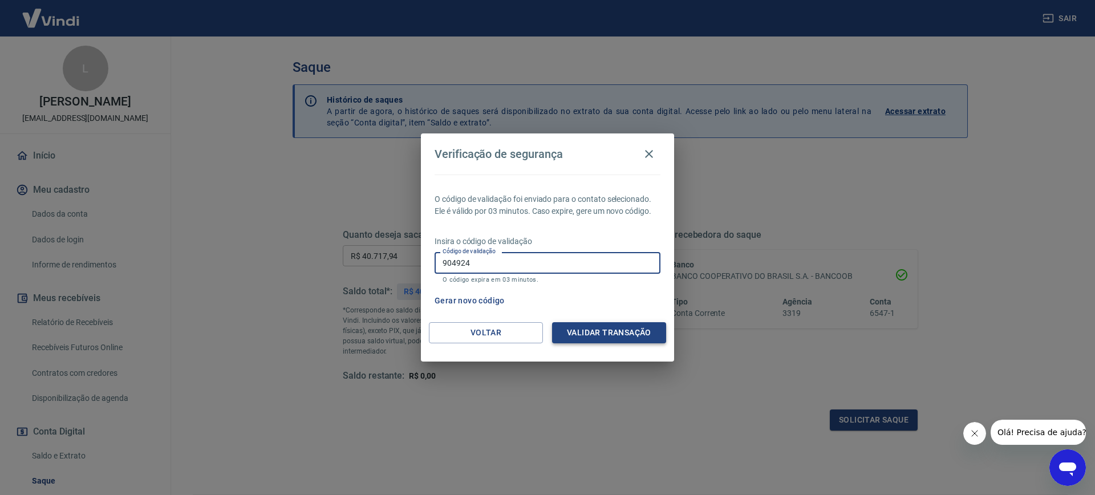
type input "904924"
click at [597, 341] on button "Validar transação" at bounding box center [609, 332] width 114 height 21
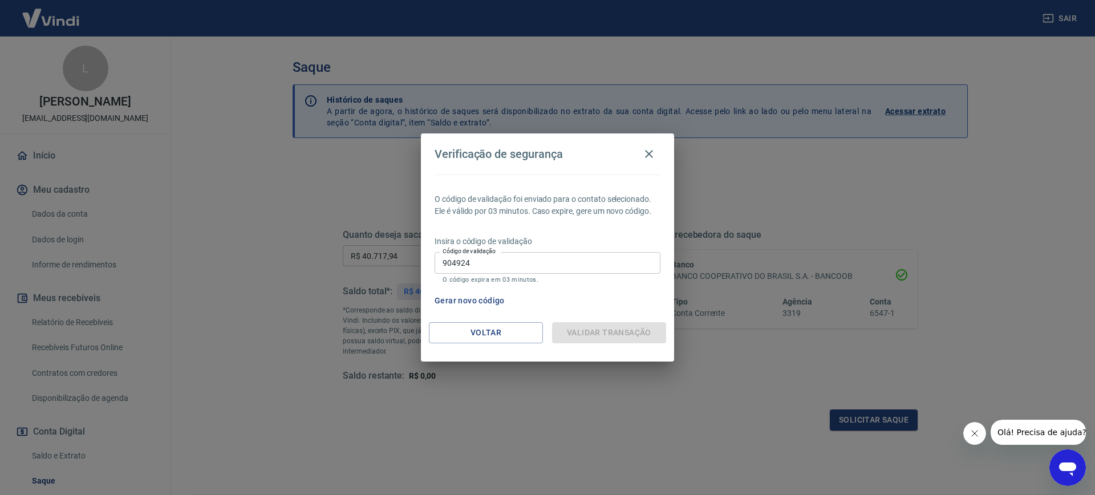
click at [494, 264] on input "904924" at bounding box center [548, 262] width 226 height 21
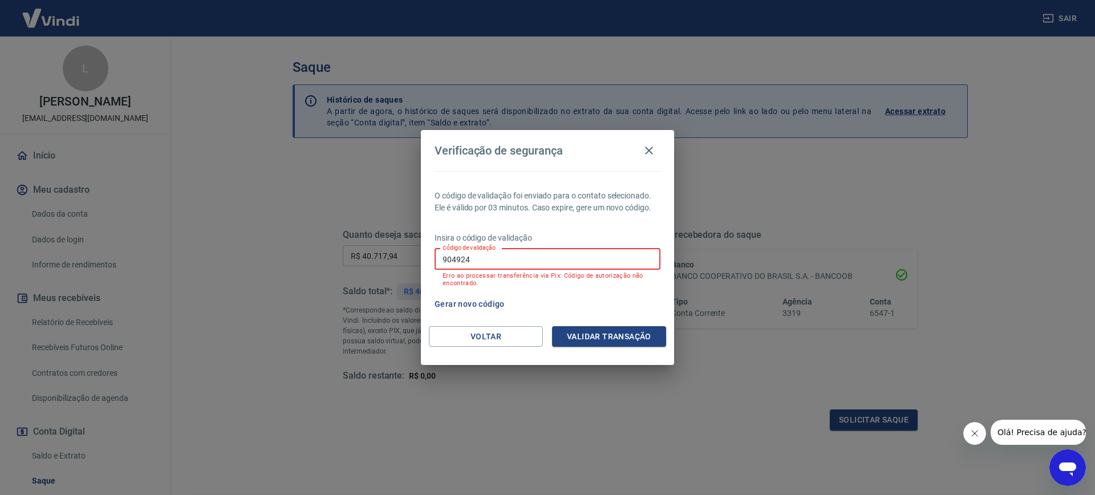
click at [494, 264] on input "904924" at bounding box center [548, 259] width 226 height 21
type input "194600"
click at [579, 331] on button "Validar transação" at bounding box center [609, 336] width 114 height 21
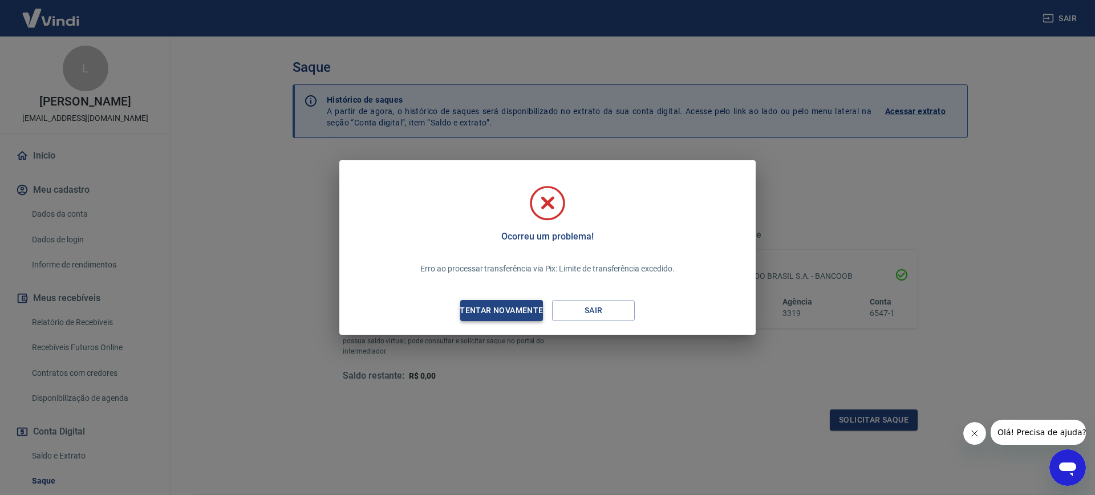
click at [527, 309] on div "Tentar novamente" at bounding box center [501, 310] width 111 height 14
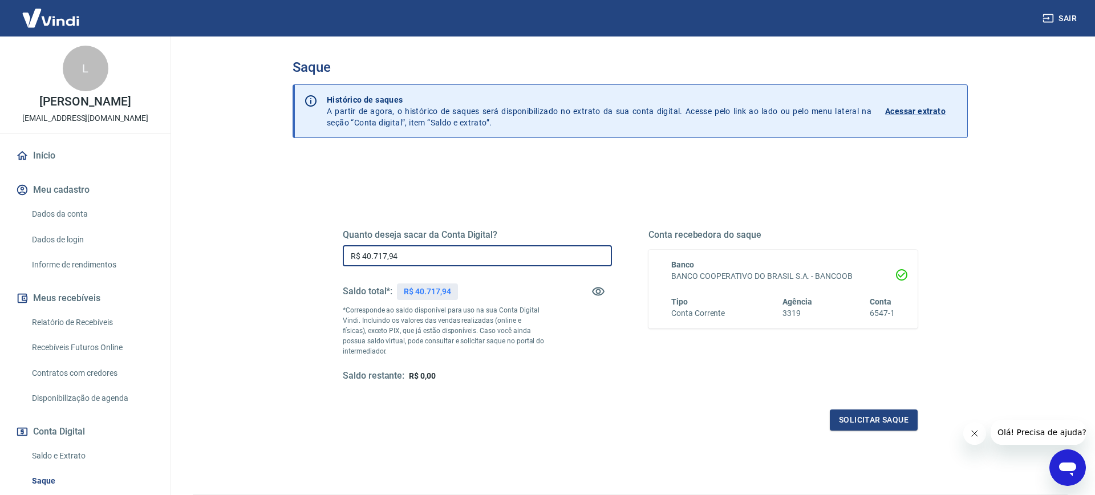
click at [482, 254] on input "R$ 40.717,94" at bounding box center [477, 255] width 269 height 21
type input "R$ 20.000,00"
click at [648, 465] on div "Quanto deseja sacar da Conta Digital? R$ 20.000,00 ​ Saldo total*: R$ 40.717,94…" at bounding box center [630, 360] width 675 height 408
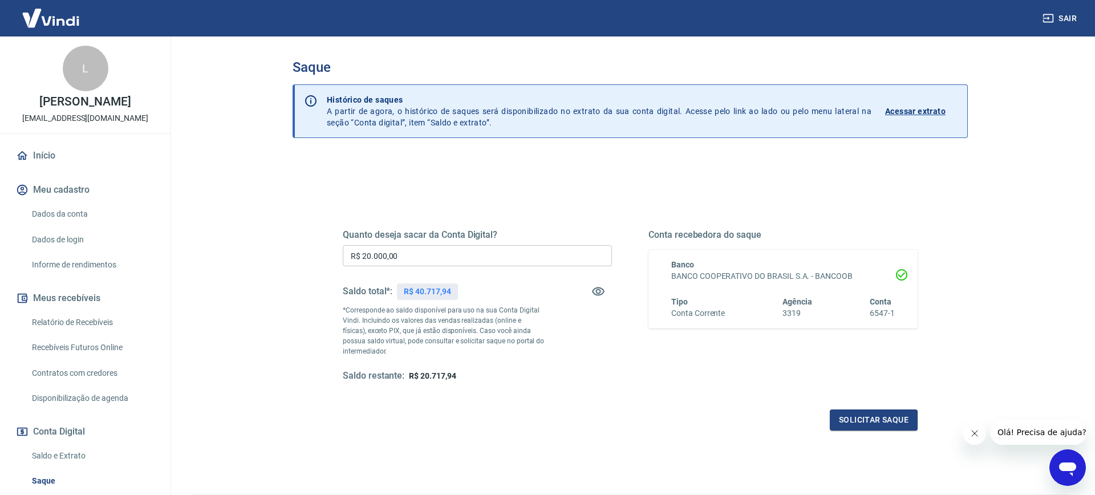
click at [857, 408] on div "Quanto deseja sacar da Conta Digital? R$ 20.000,00 ​ Saldo total*: R$ 40.717,94…" at bounding box center [630, 316] width 575 height 229
click at [857, 422] on button "Solicitar saque" at bounding box center [874, 420] width 88 height 21
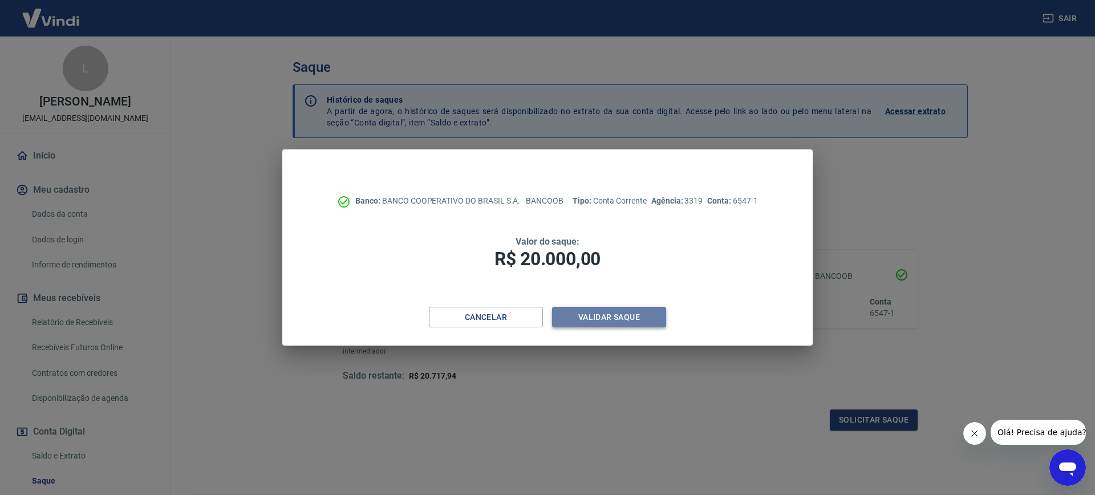
click at [606, 323] on button "Validar saque" at bounding box center [609, 317] width 114 height 21
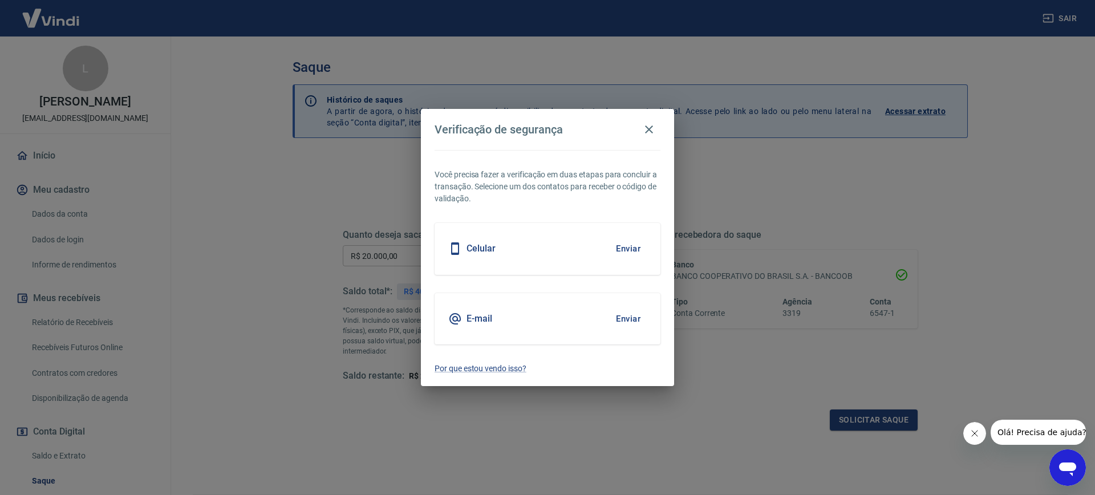
click at [619, 242] on button "Enviar" at bounding box center [628, 249] width 37 height 24
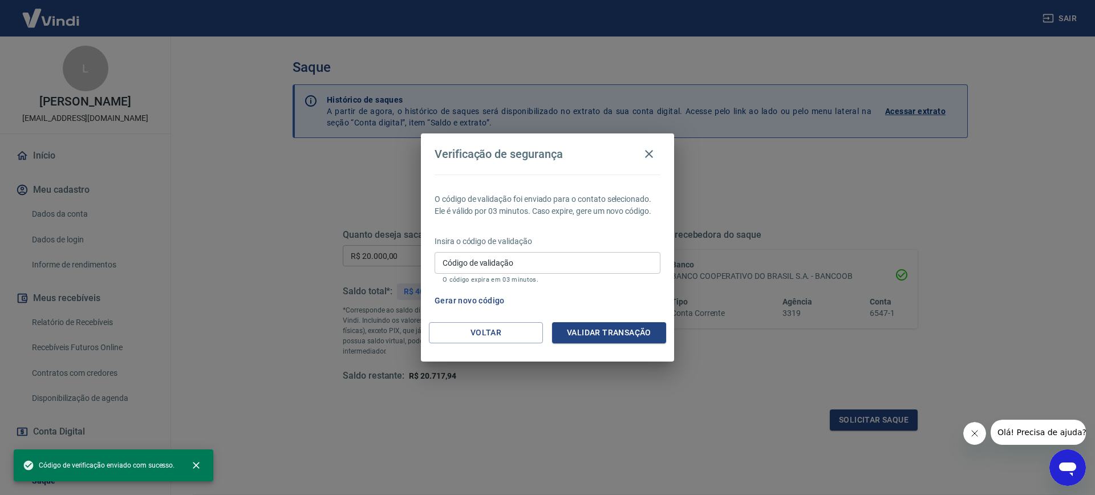
click at [506, 269] on input "Código de validação" at bounding box center [548, 262] width 226 height 21
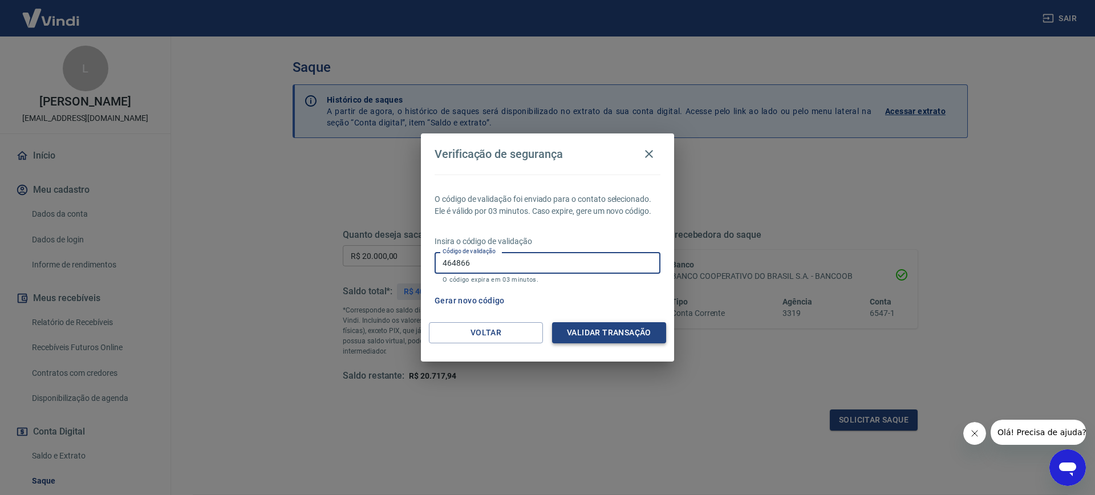
type input "464866"
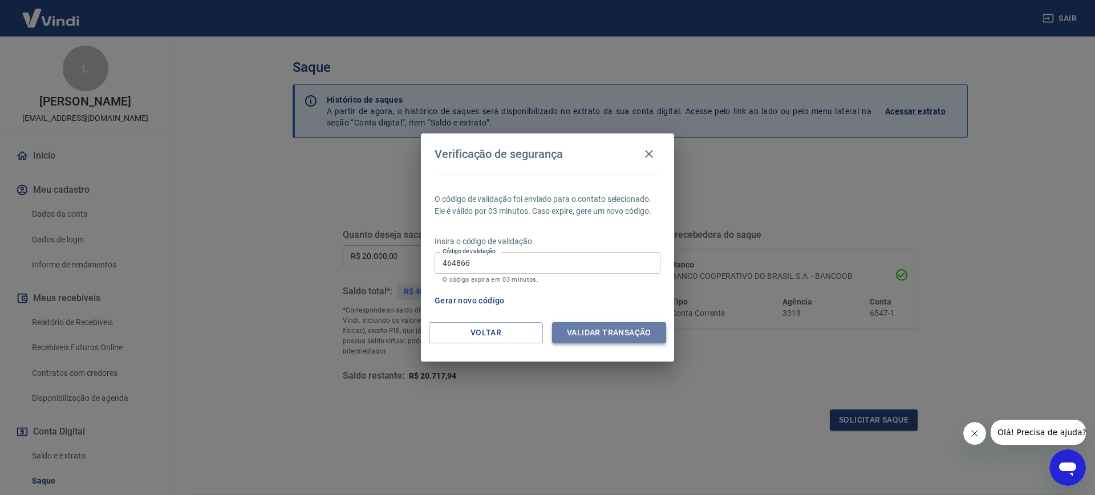
click at [647, 327] on button "Validar transação" at bounding box center [609, 332] width 114 height 21
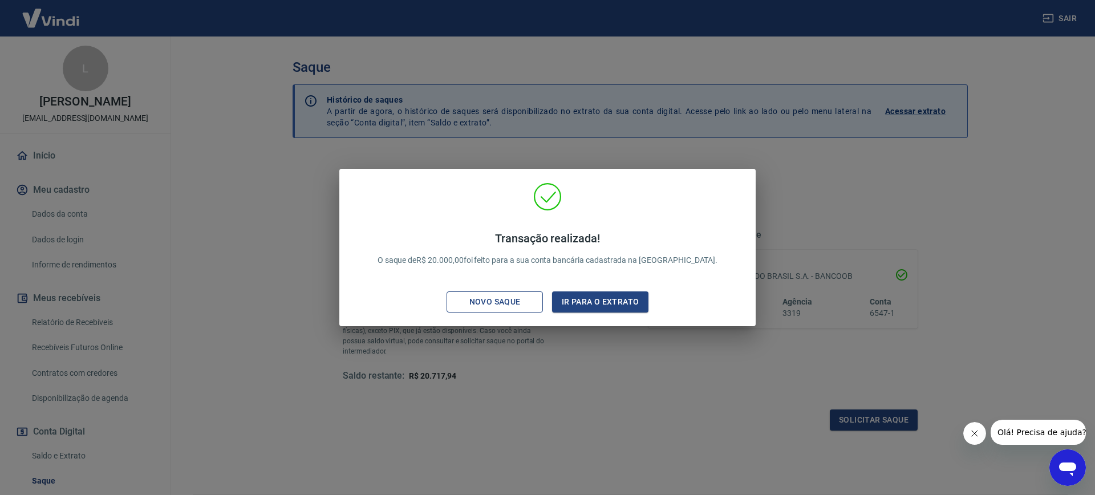
click at [509, 308] on div "Novo saque" at bounding box center [495, 302] width 79 height 14
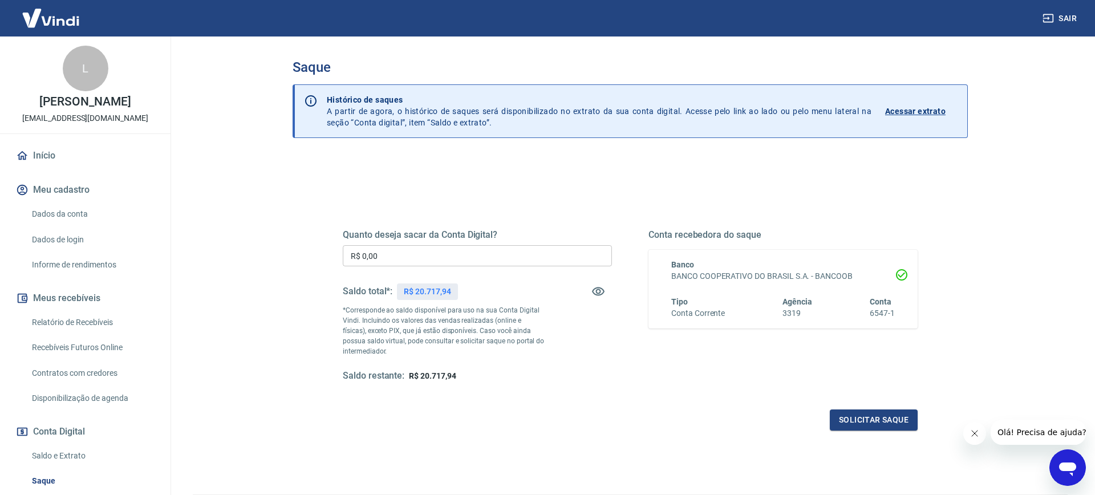
click at [406, 248] on input "R$ 0,00" at bounding box center [477, 255] width 269 height 21
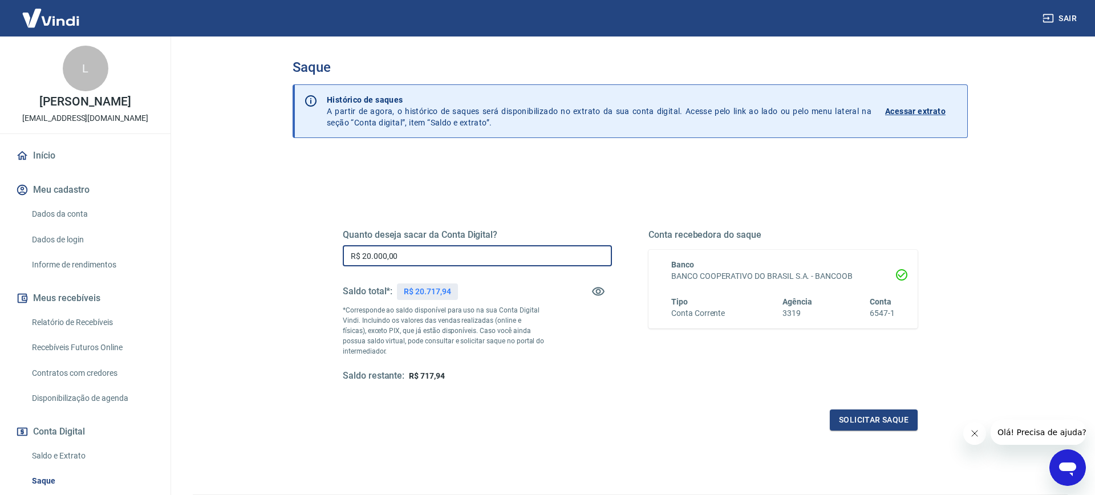
type input "R$ 20.000,00"
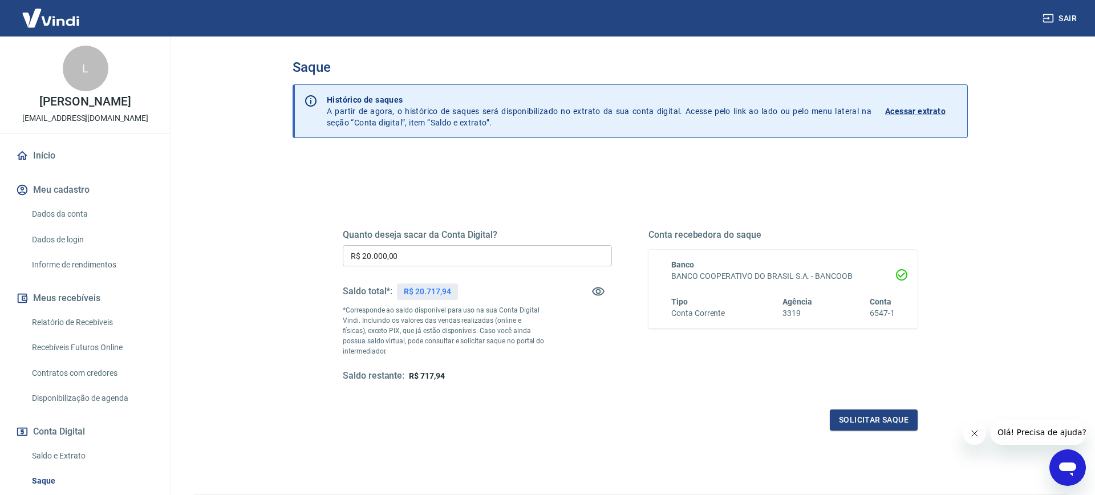
click at [562, 343] on div "Quanto deseja sacar da Conta Digital? R$ 20.000,00 ​ Saldo total*: R$ 20.717,94…" at bounding box center [477, 305] width 269 height 153
click at [883, 418] on button "Solicitar saque" at bounding box center [874, 420] width 88 height 21
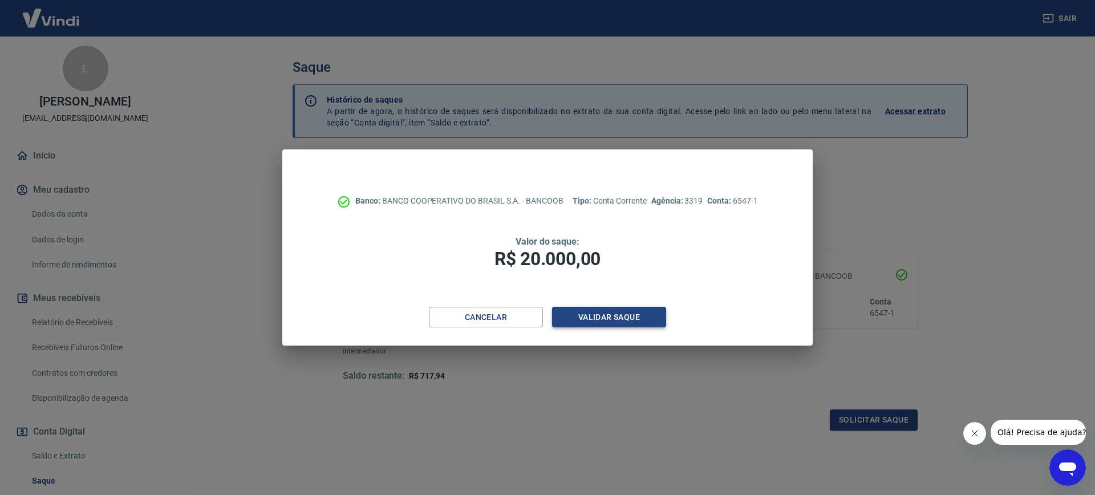
click at [644, 311] on button "Validar saque" at bounding box center [609, 317] width 114 height 21
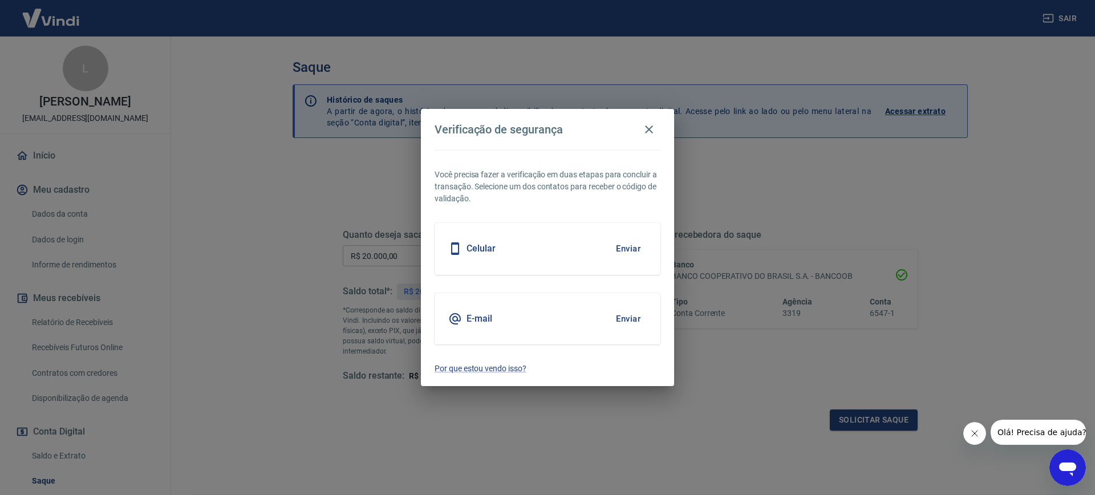
click at [628, 256] on button "Enviar" at bounding box center [628, 249] width 37 height 24
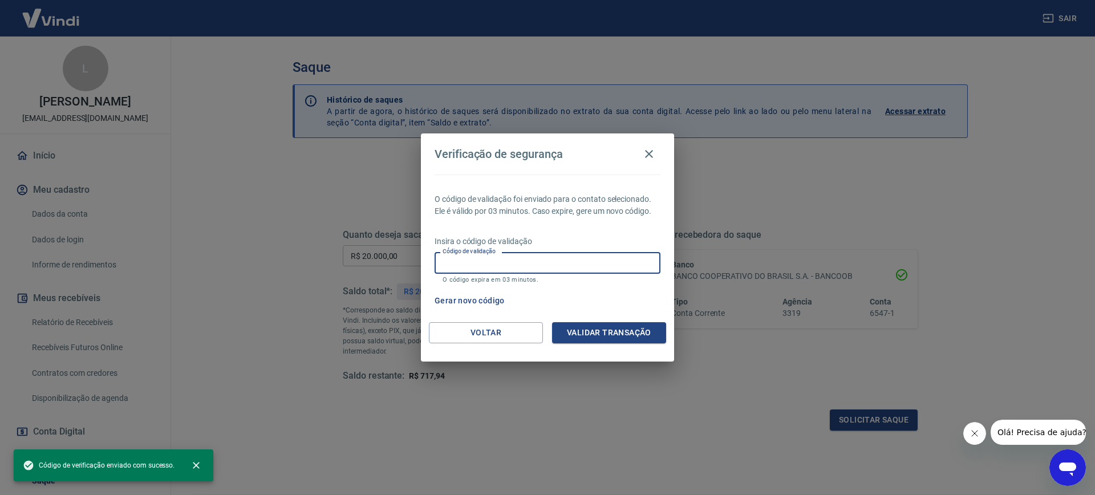
click at [541, 269] on input "Código de validação" at bounding box center [548, 262] width 226 height 21
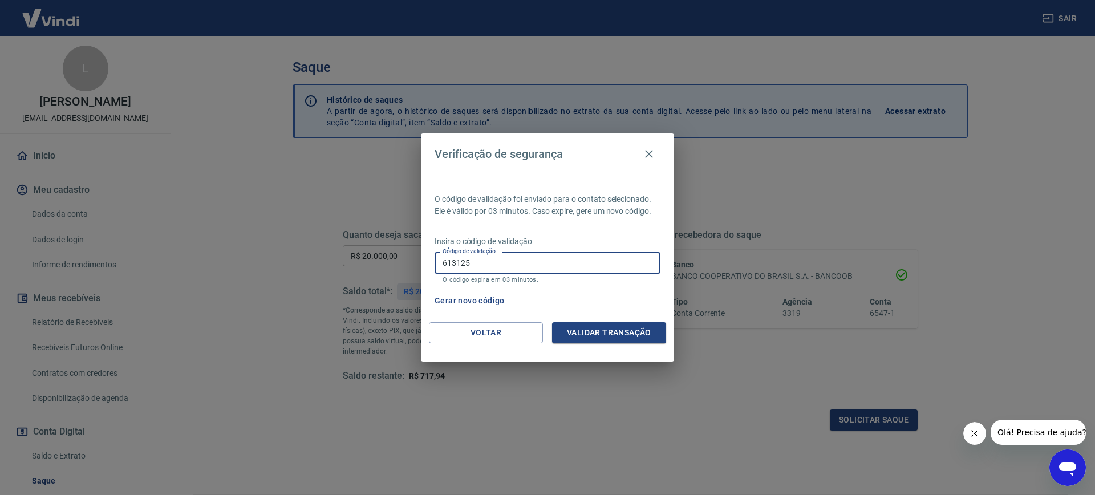
type input "613125"
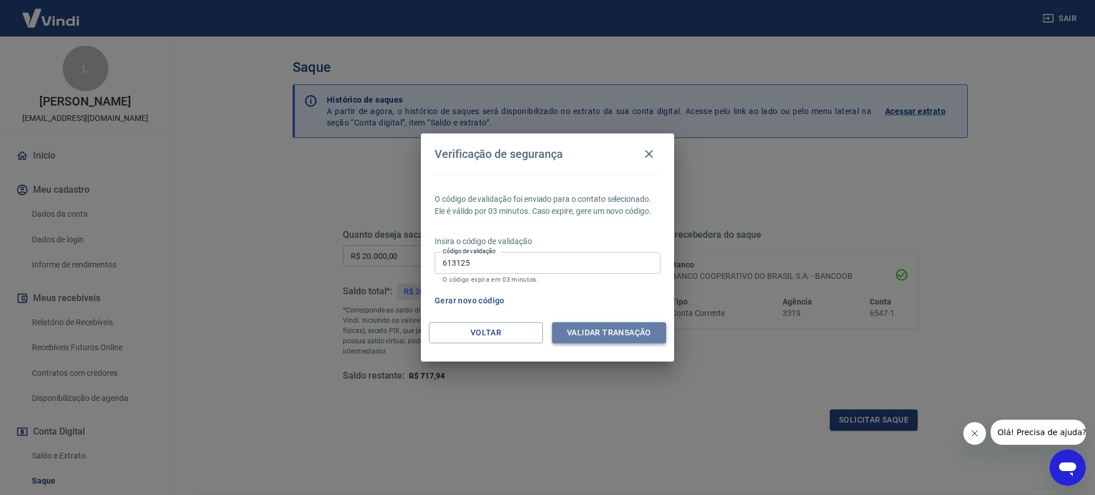
click at [565, 327] on button "Validar transação" at bounding box center [609, 332] width 114 height 21
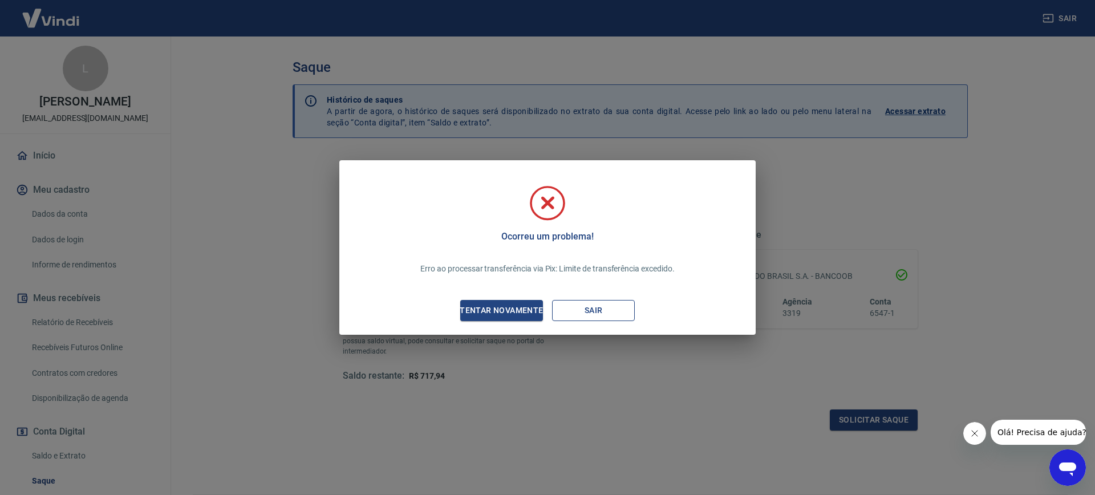
click at [577, 314] on button "Sair" at bounding box center [593, 310] width 83 height 21
